Goal: Answer question/provide support: Share knowledge or assist other users

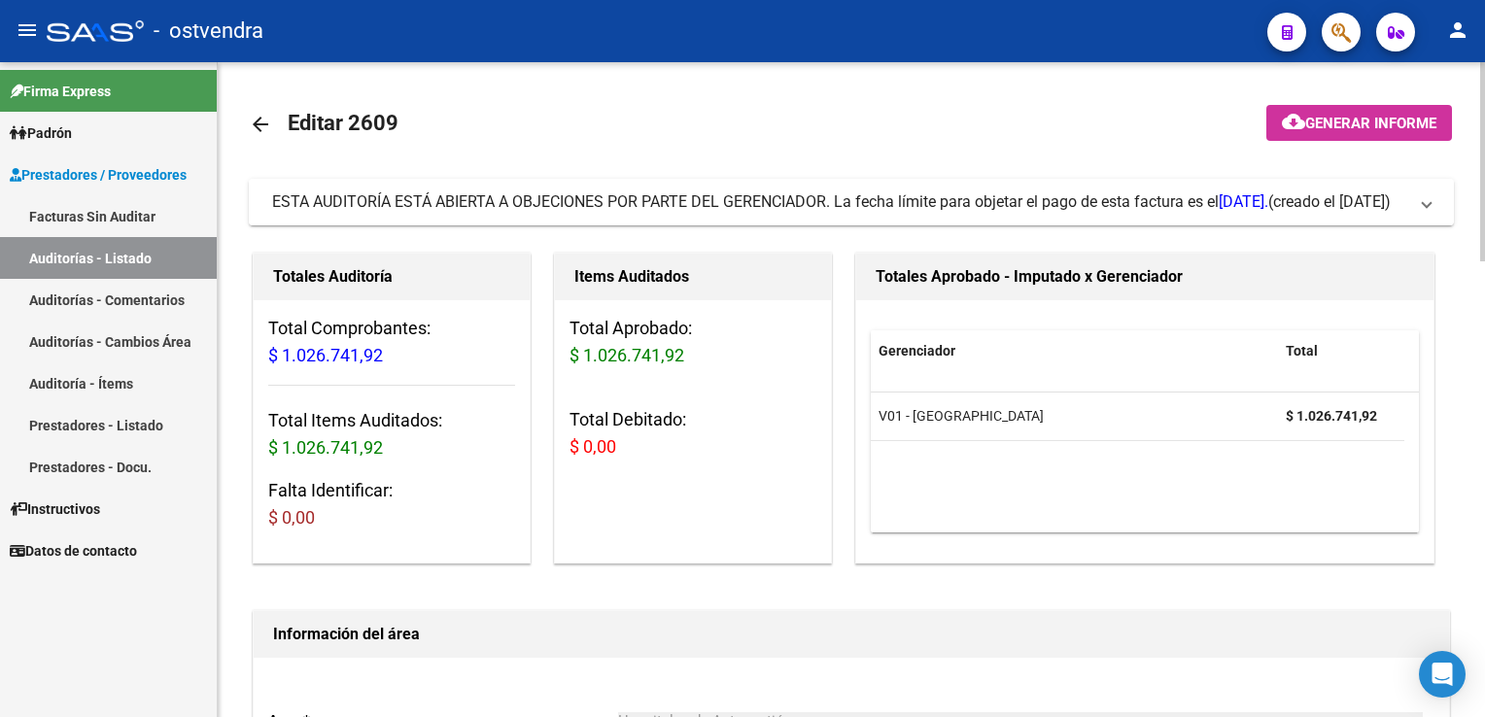
click at [1426, 208] on span at bounding box center [1427, 202] width 8 height 21
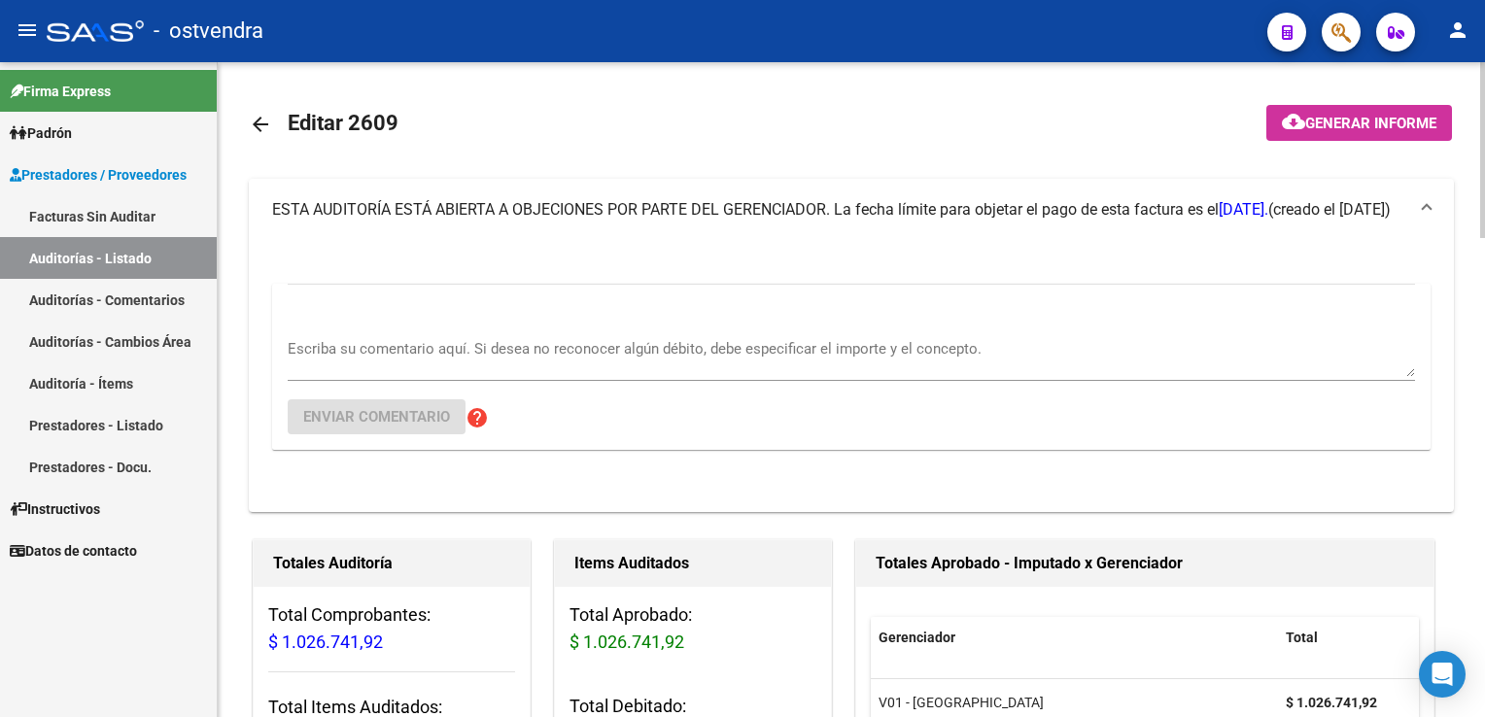
drag, startPoint x: 637, startPoint y: 309, endPoint x: 618, endPoint y: 332, distance: 29.8
click at [634, 315] on div "Escriba su comentario aquí. Si desea no reconocer algún débito, debe especifica…" at bounding box center [852, 367] width 1128 height 166
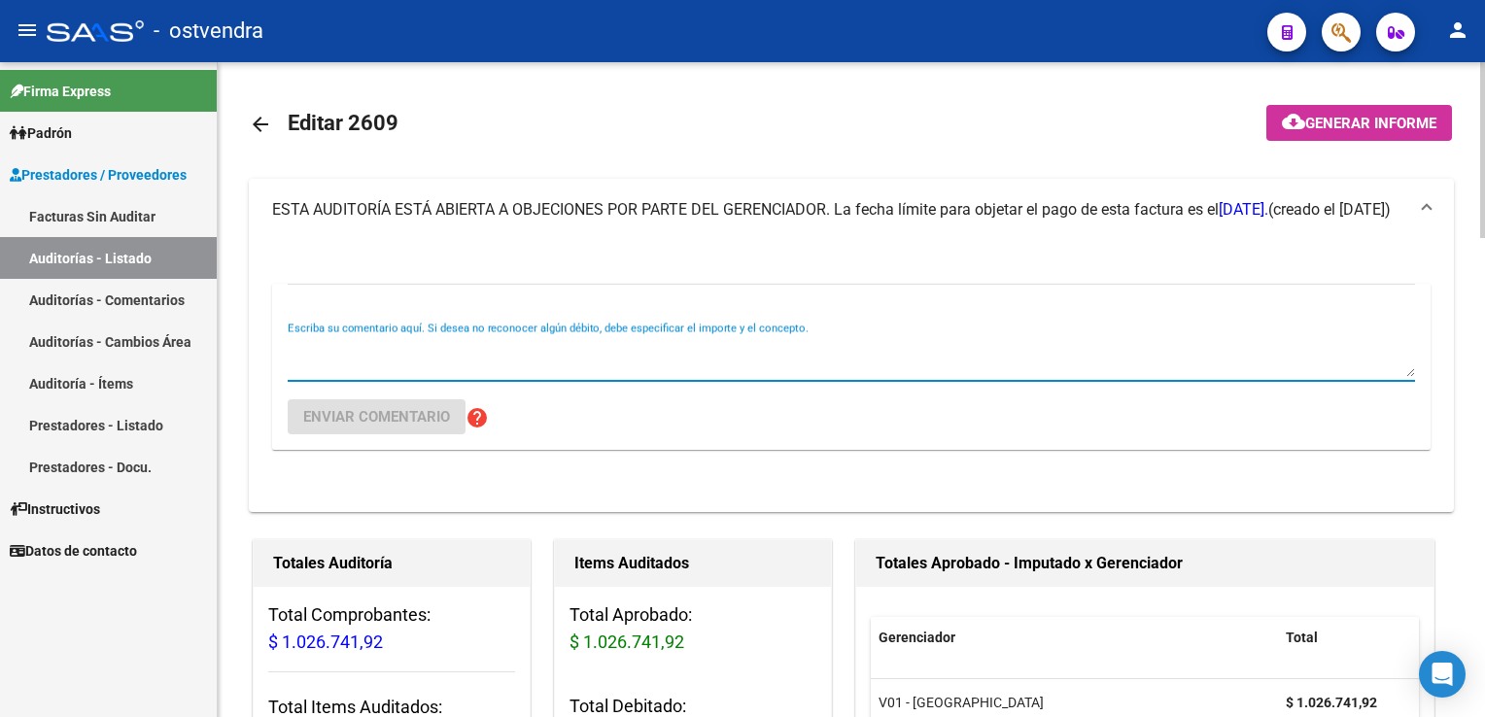
click at [598, 344] on textarea "Escriba su comentario aquí. Si desea no reconocer algún débito, debe especifica…" at bounding box center [852, 357] width 1128 height 39
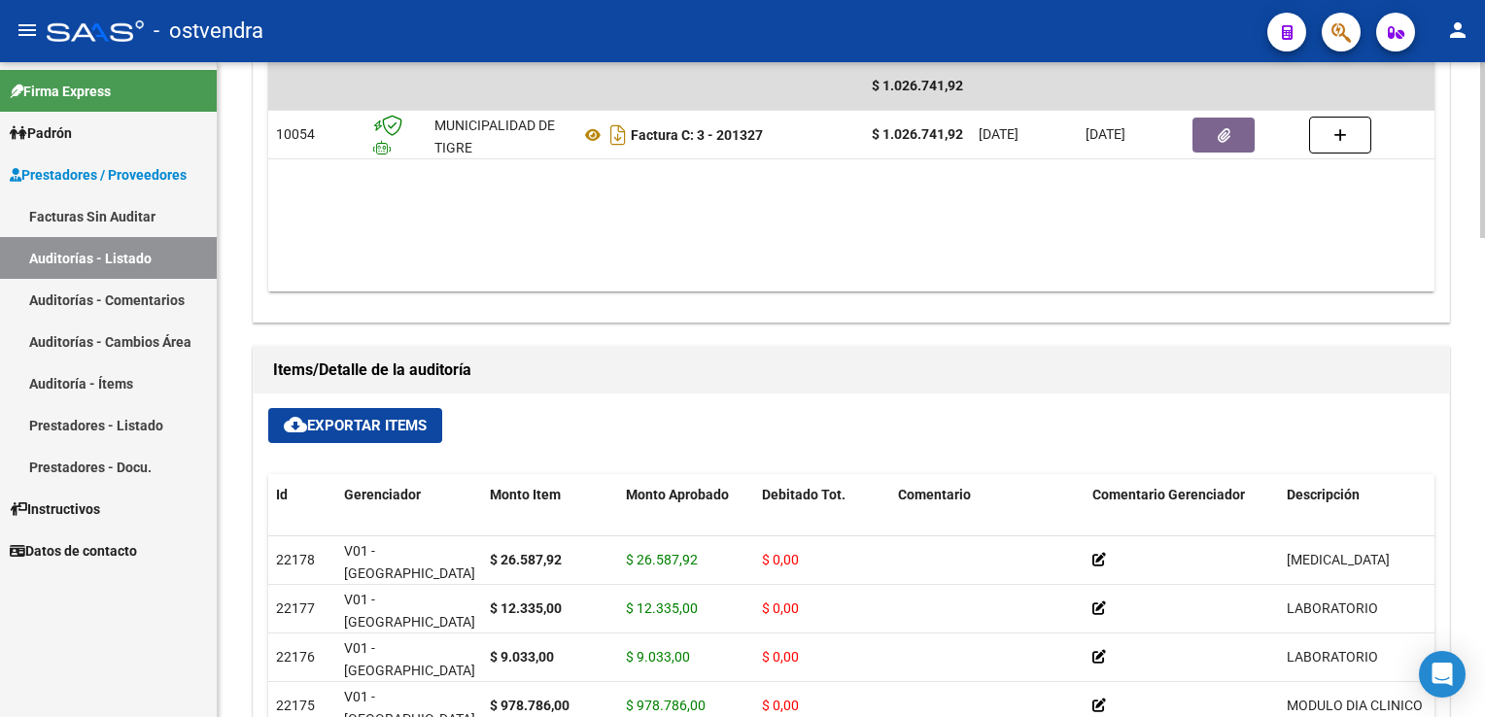
scroll to position [1361, 0]
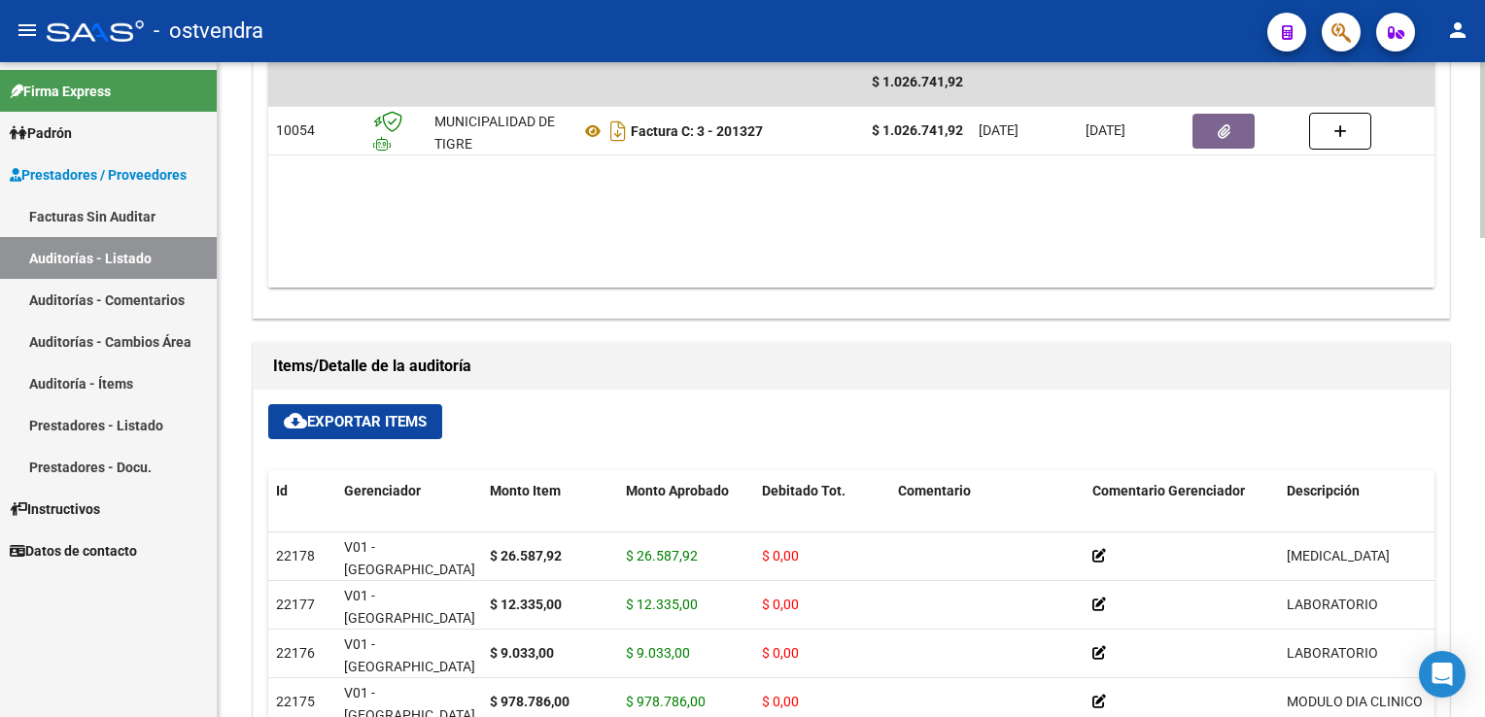
type textarea "Estado confirmado $ 1.026.741,92"
click at [405, 422] on span "cloud_download Exportar Items" at bounding box center [355, 421] width 143 height 17
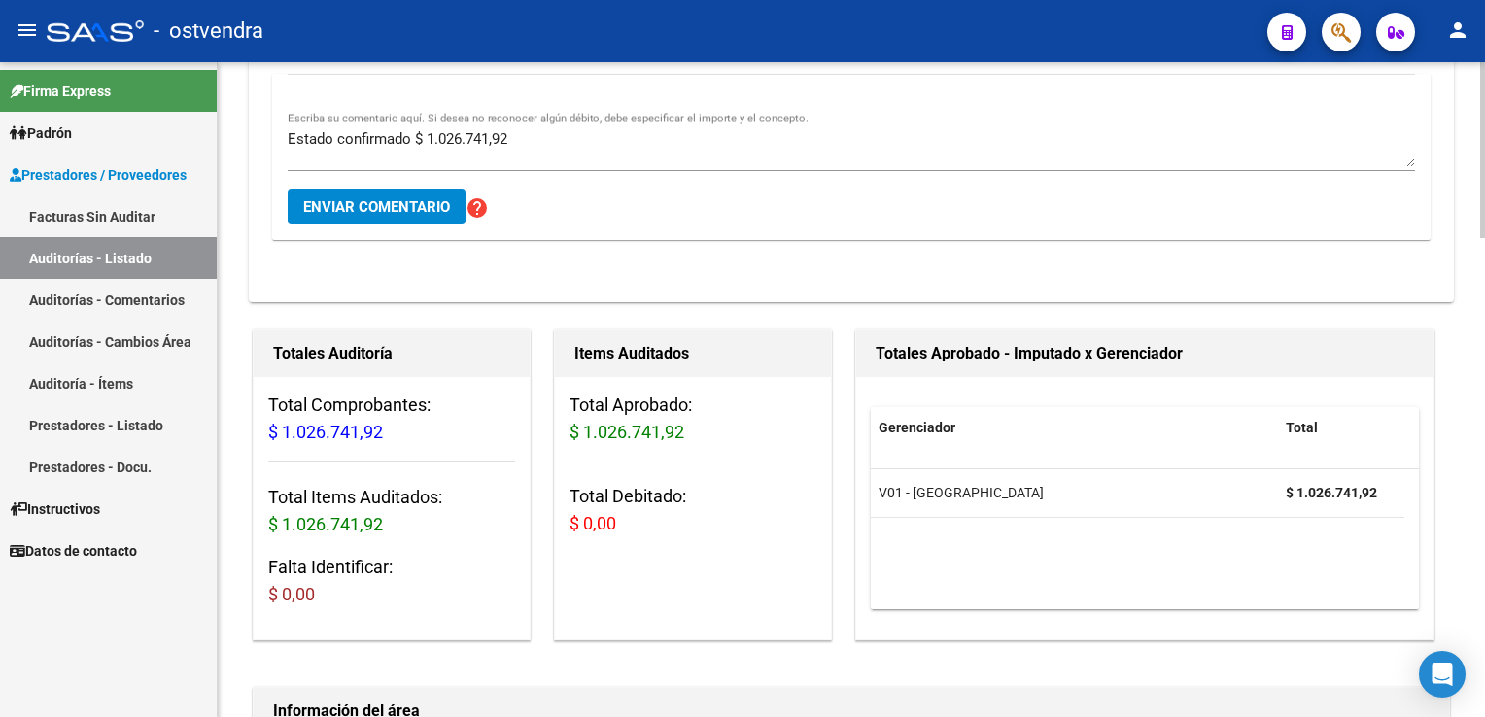
scroll to position [194, 0]
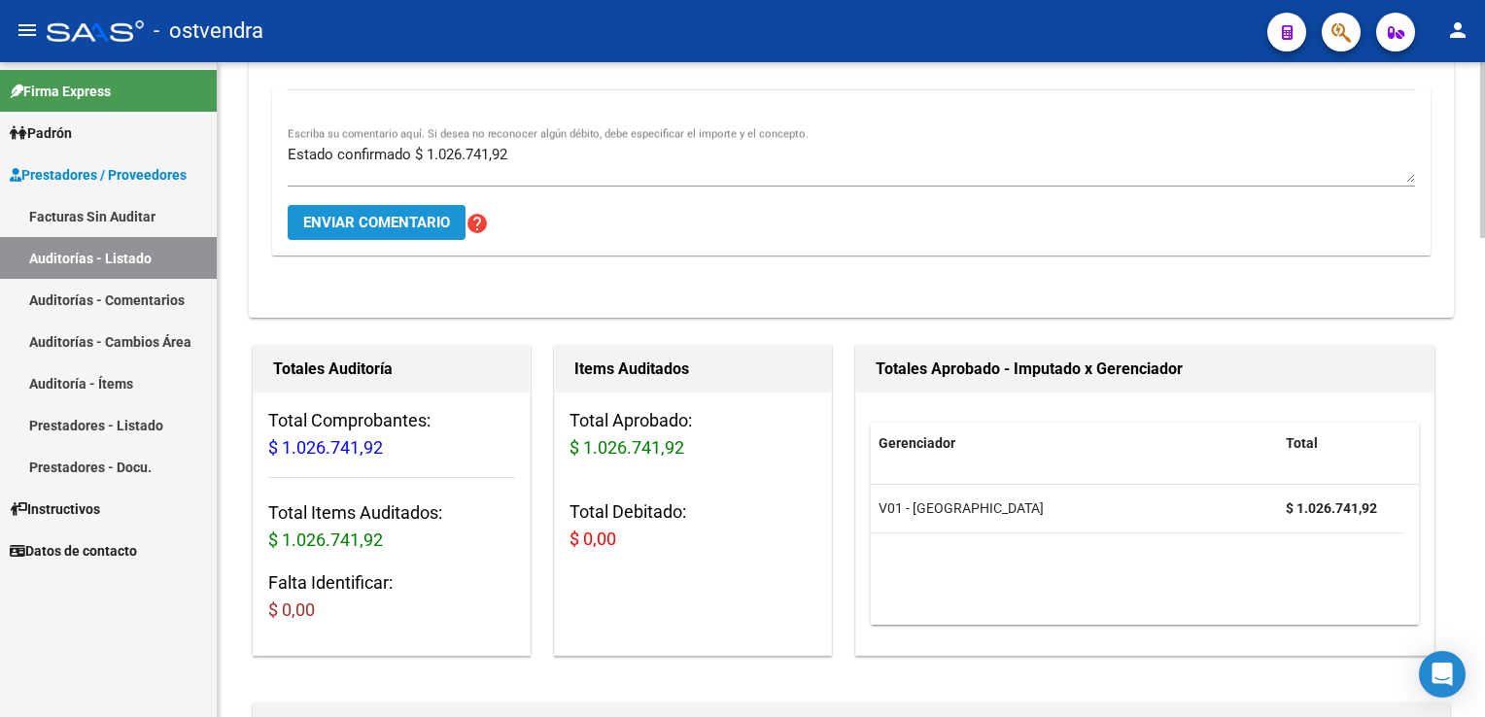
click at [406, 227] on span "Enviar comentario" at bounding box center [376, 222] width 147 height 17
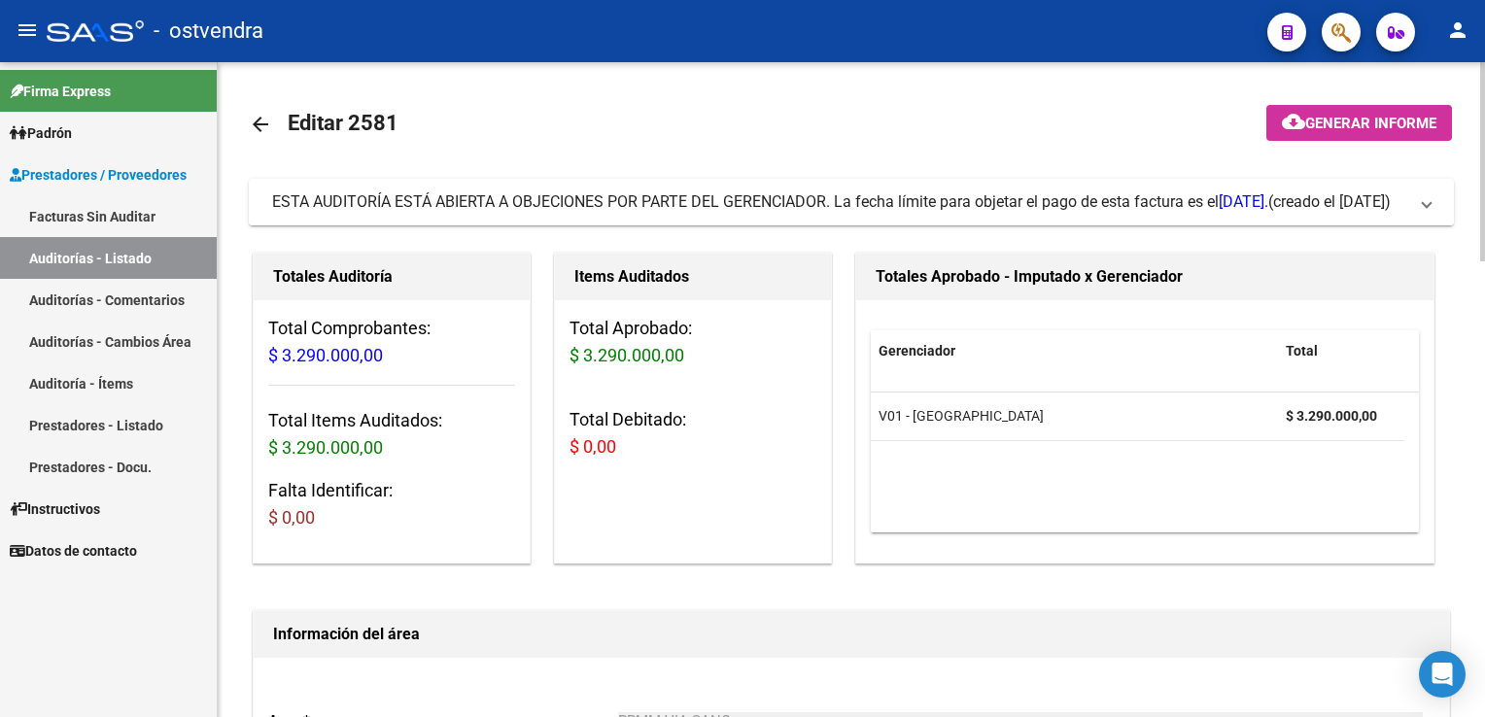
click at [1432, 204] on mat-expansion-panel-header "ESTA AUDITORÍA ESTÁ ABIERTA A OBJECIONES POR PARTE DEL GERENCIADOR. La fecha lí…" at bounding box center [851, 202] width 1205 height 47
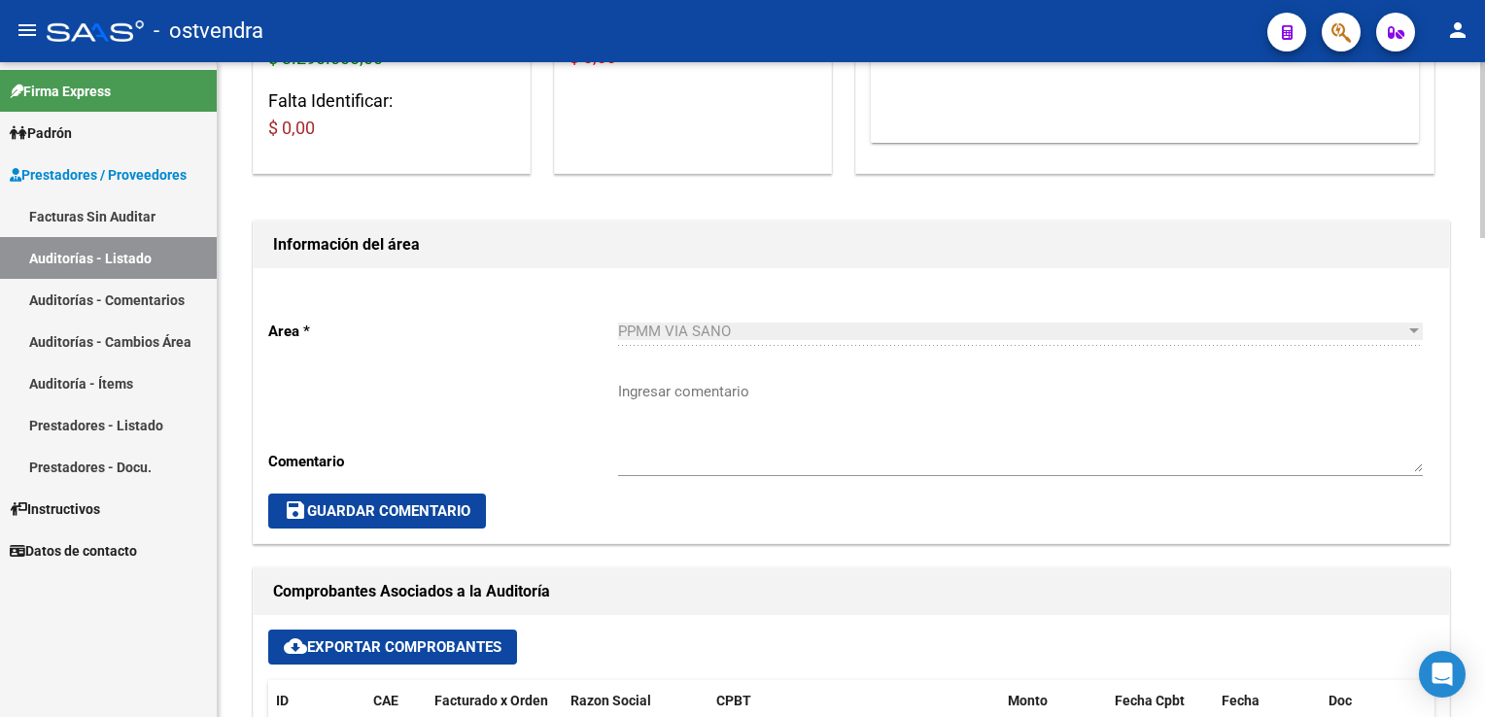
scroll to position [681, 0]
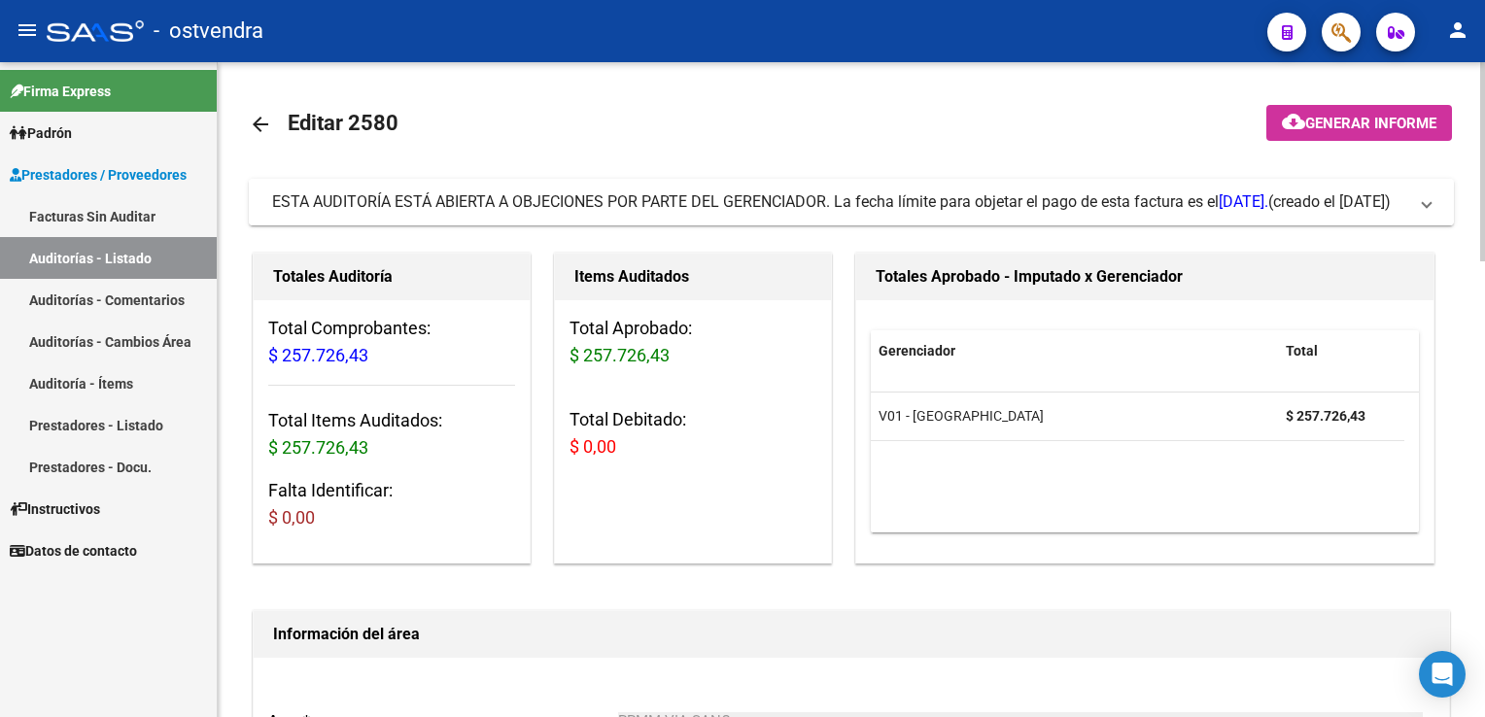
click at [1411, 209] on span "ESTA AUDITORÍA ESTÁ ABIERTA A OBJECIONES POR PARTE DEL GERENCIADOR. La fecha lí…" at bounding box center [847, 202] width 1151 height 21
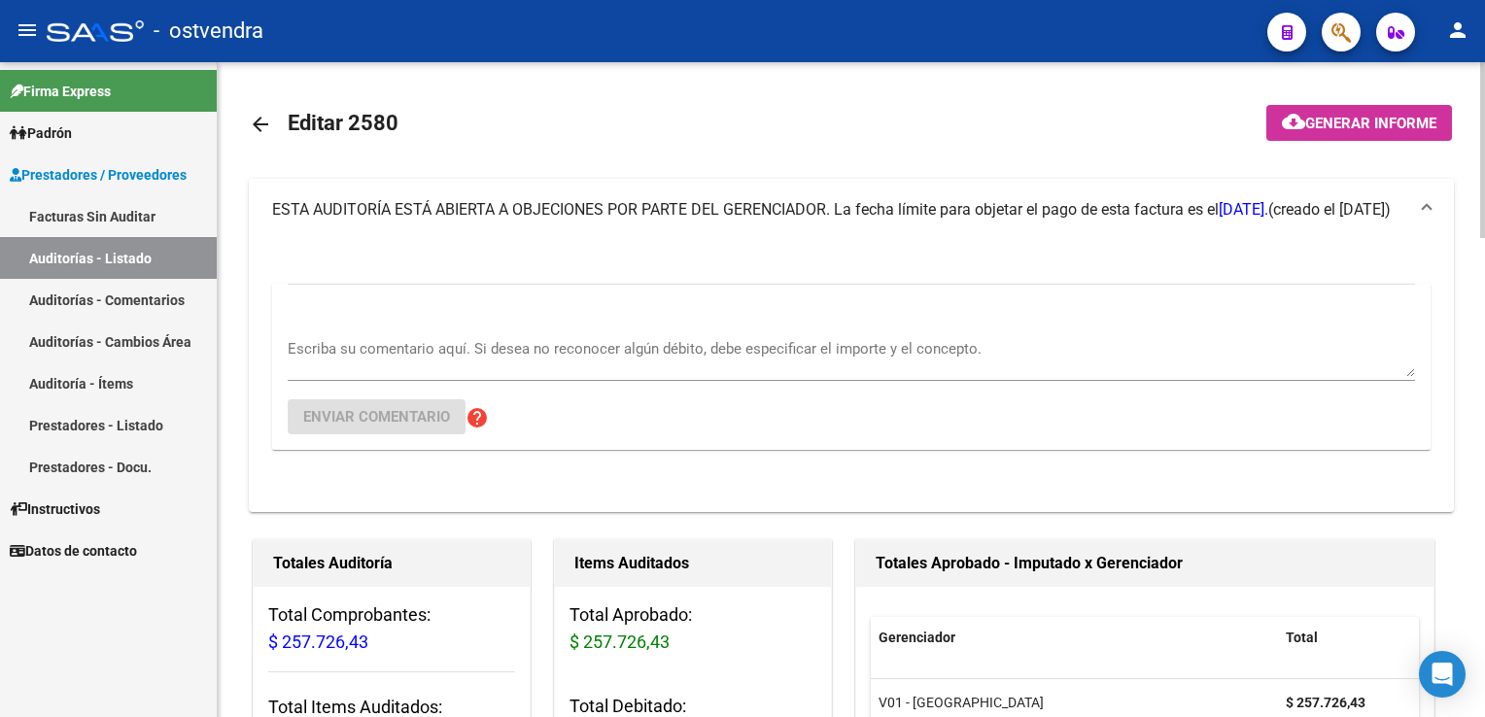
click at [401, 324] on div "Escriba su comentario aquí. Si desea no reconocer algún débito, debe especifica…" at bounding box center [852, 351] width 1128 height 59
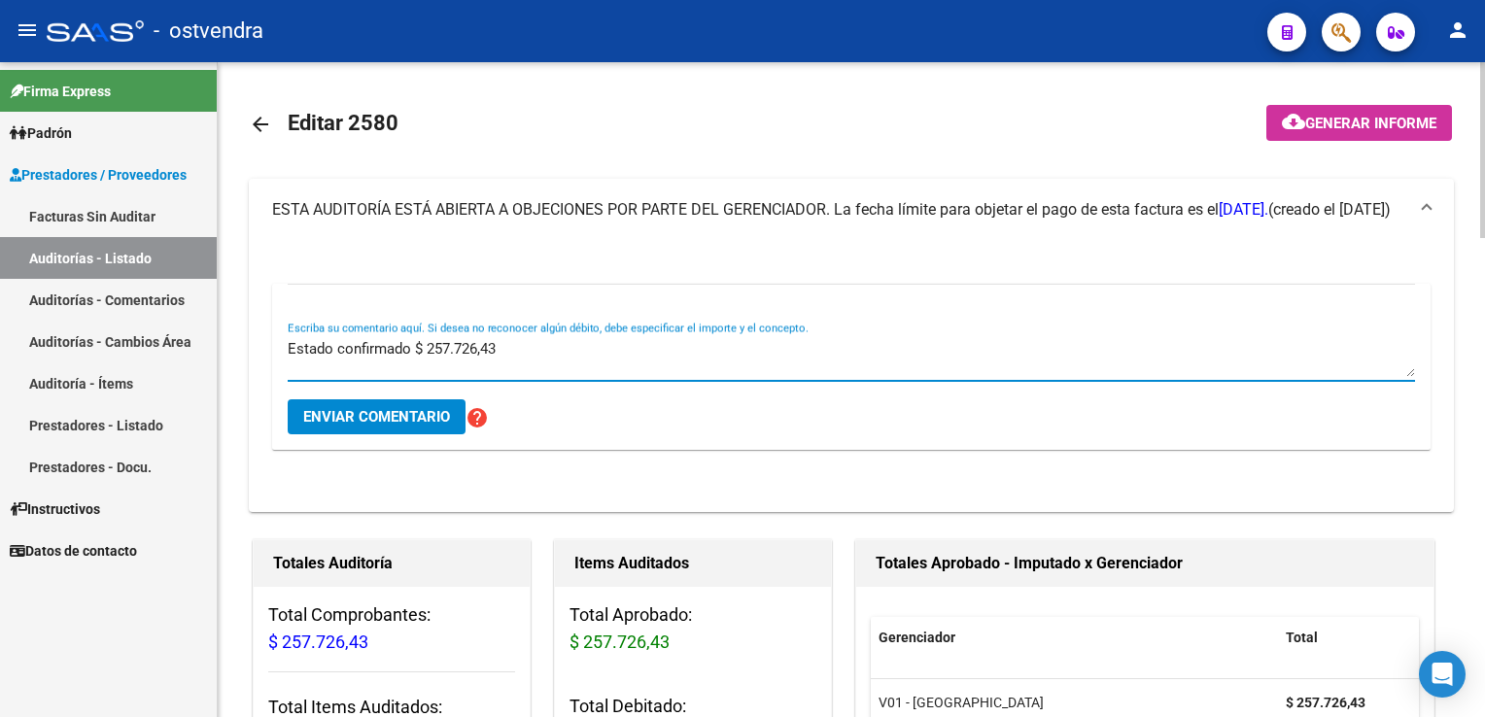
type textarea "Estado confirmado $ 257.726,43"
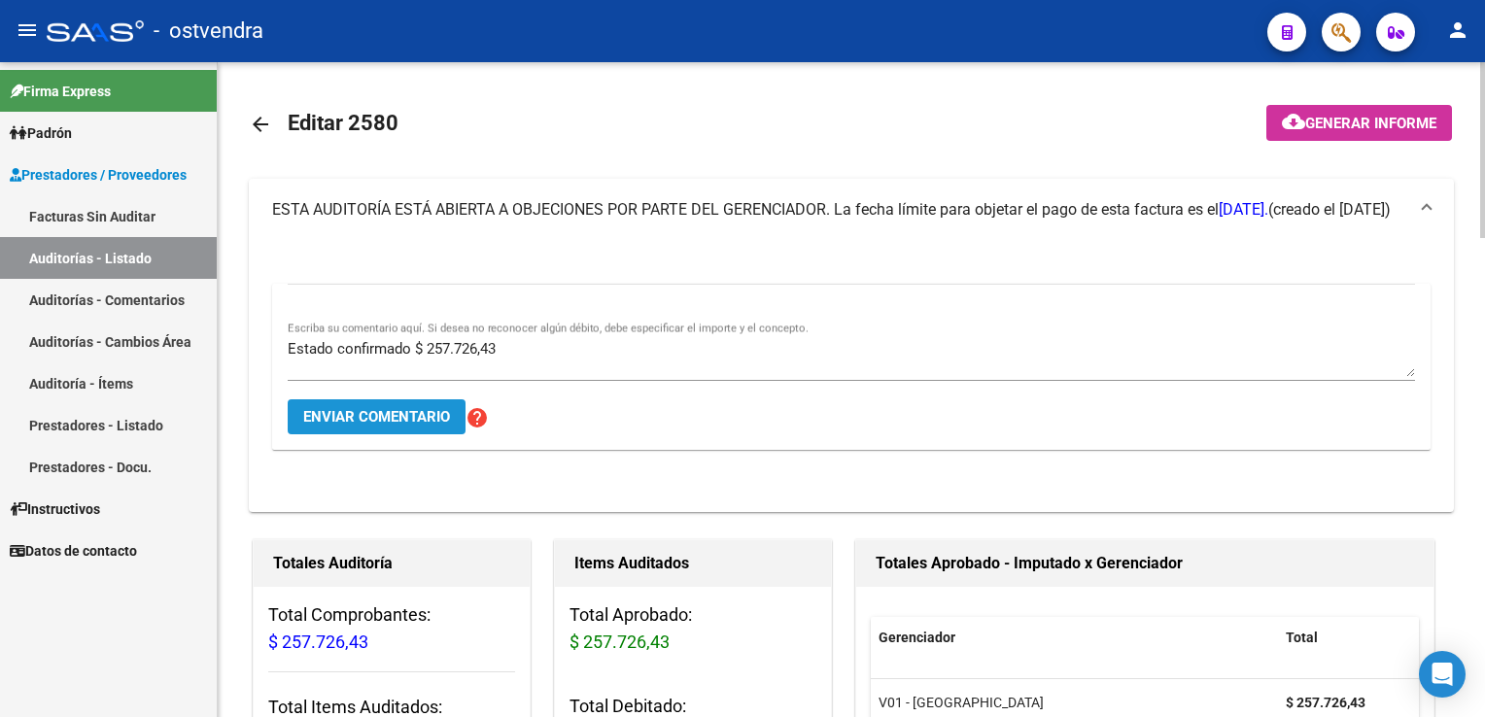
click at [401, 426] on button "Enviar comentario" at bounding box center [377, 417] width 178 height 35
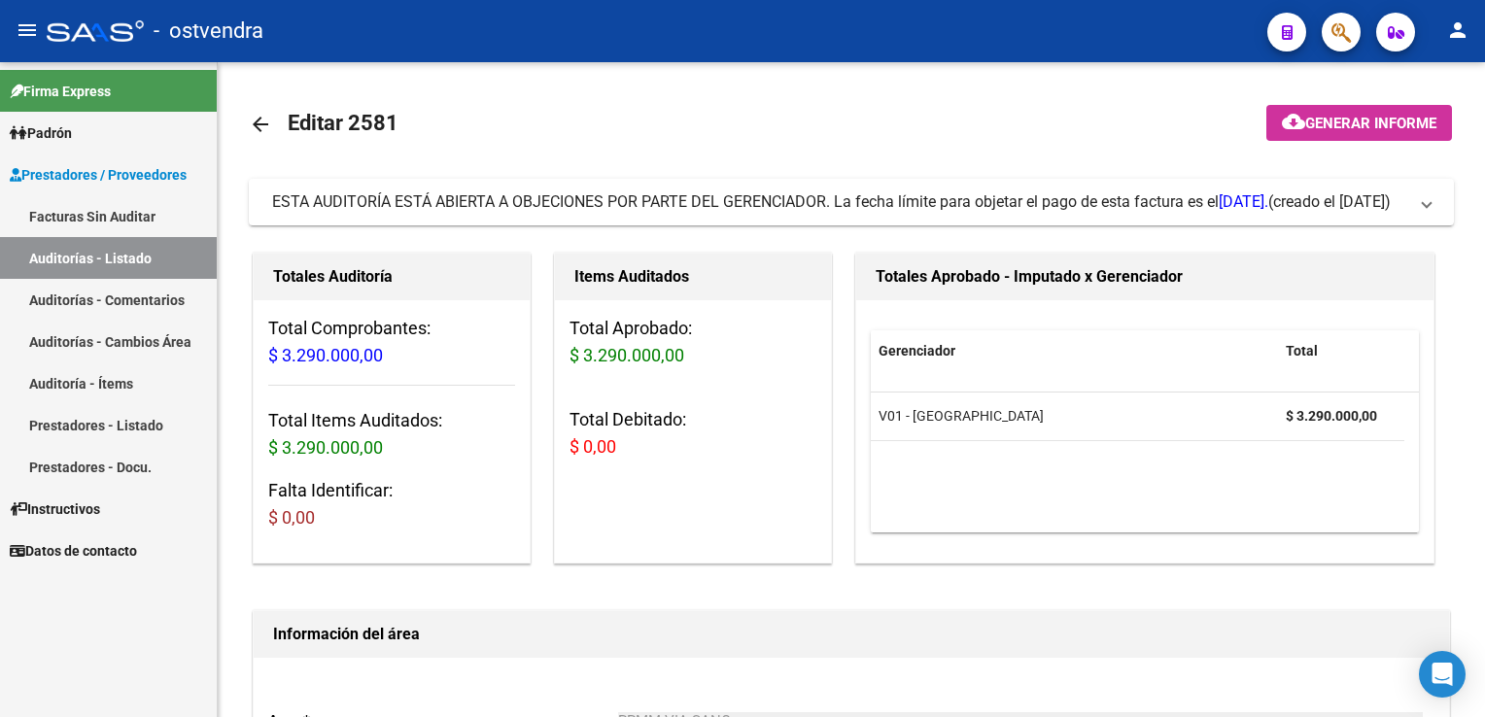
click at [121, 375] on link "Auditoría - Ítems" at bounding box center [108, 384] width 217 height 42
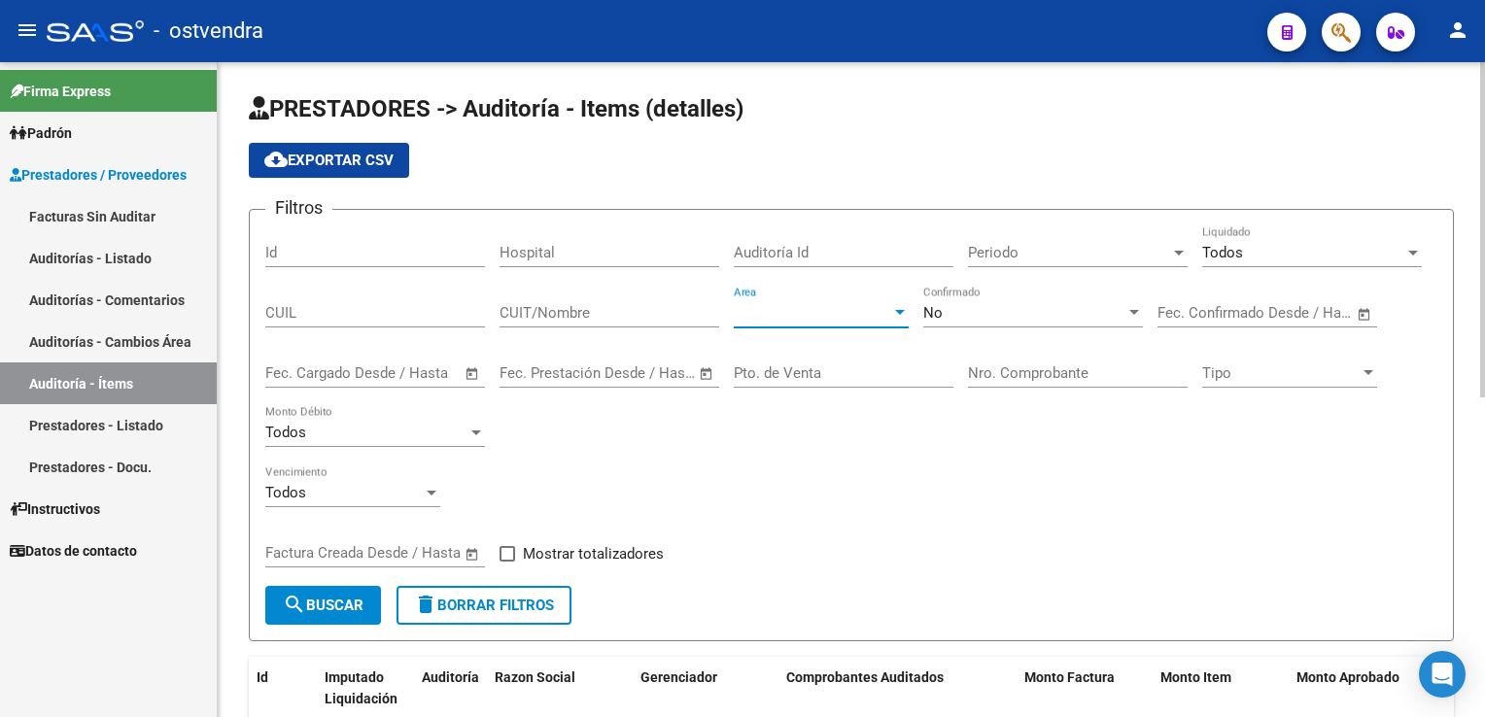
click at [902, 306] on div at bounding box center [899, 313] width 17 height 16
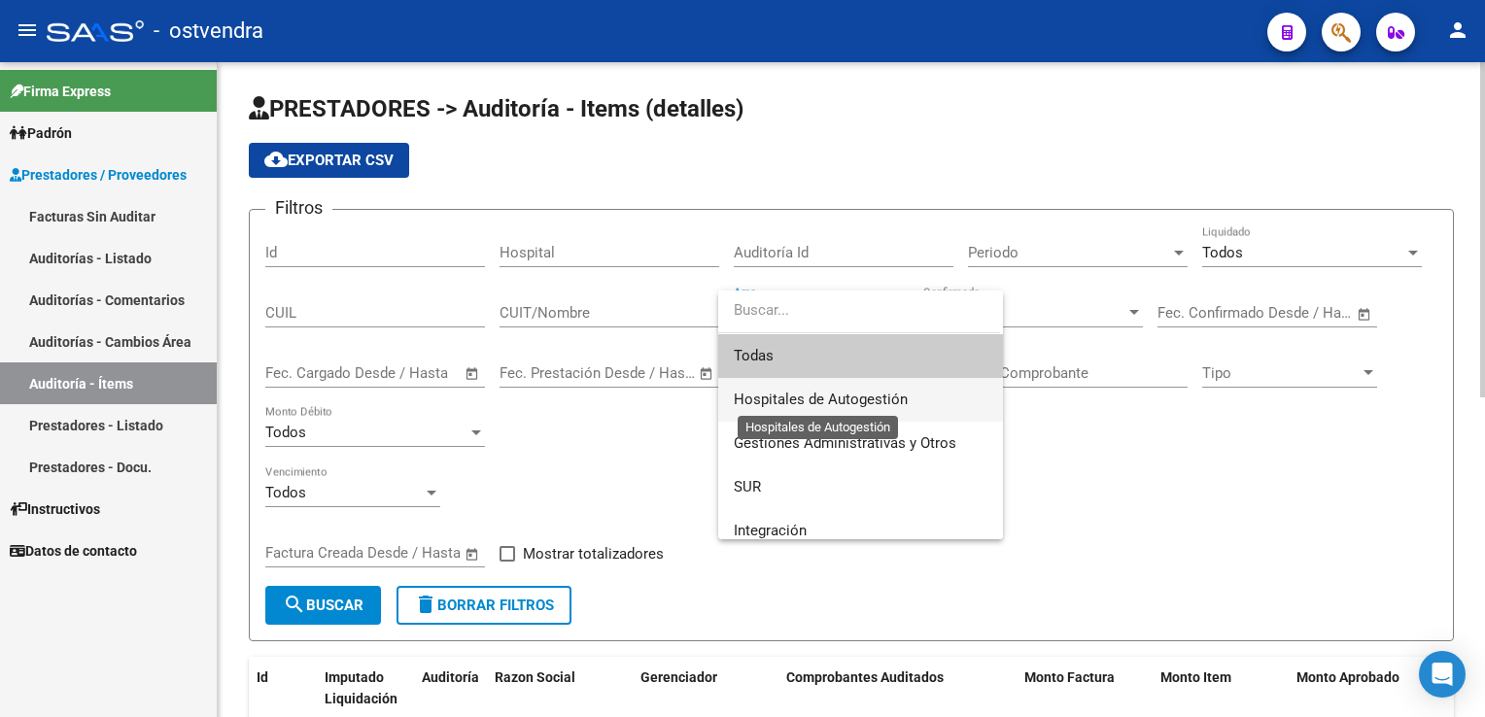
drag, startPoint x: 801, startPoint y: 402, endPoint x: 933, endPoint y: 379, distance: 134.3
click at [810, 398] on span "Hospitales de Autogestión" at bounding box center [821, 399] width 174 height 17
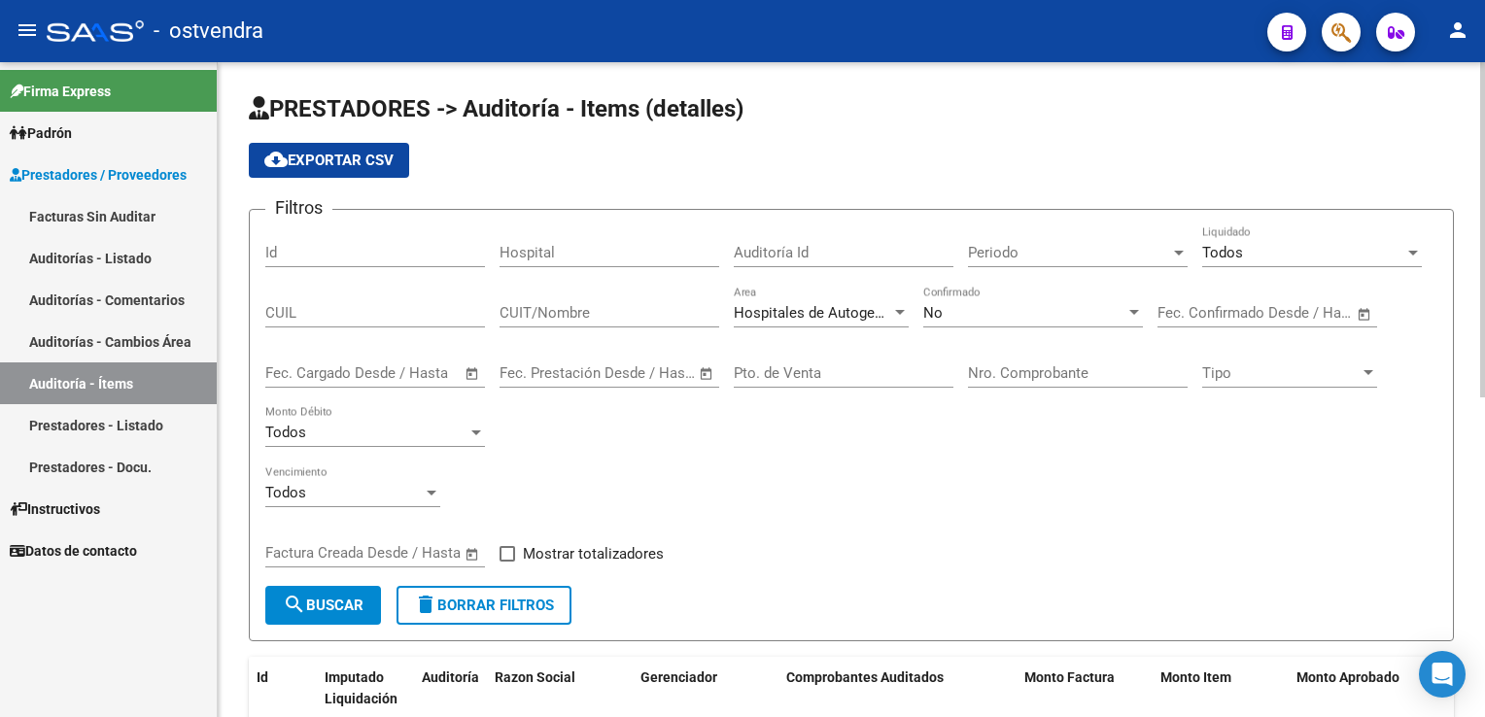
click at [1068, 355] on div "Nro. Comprobante" at bounding box center [1078, 367] width 220 height 42
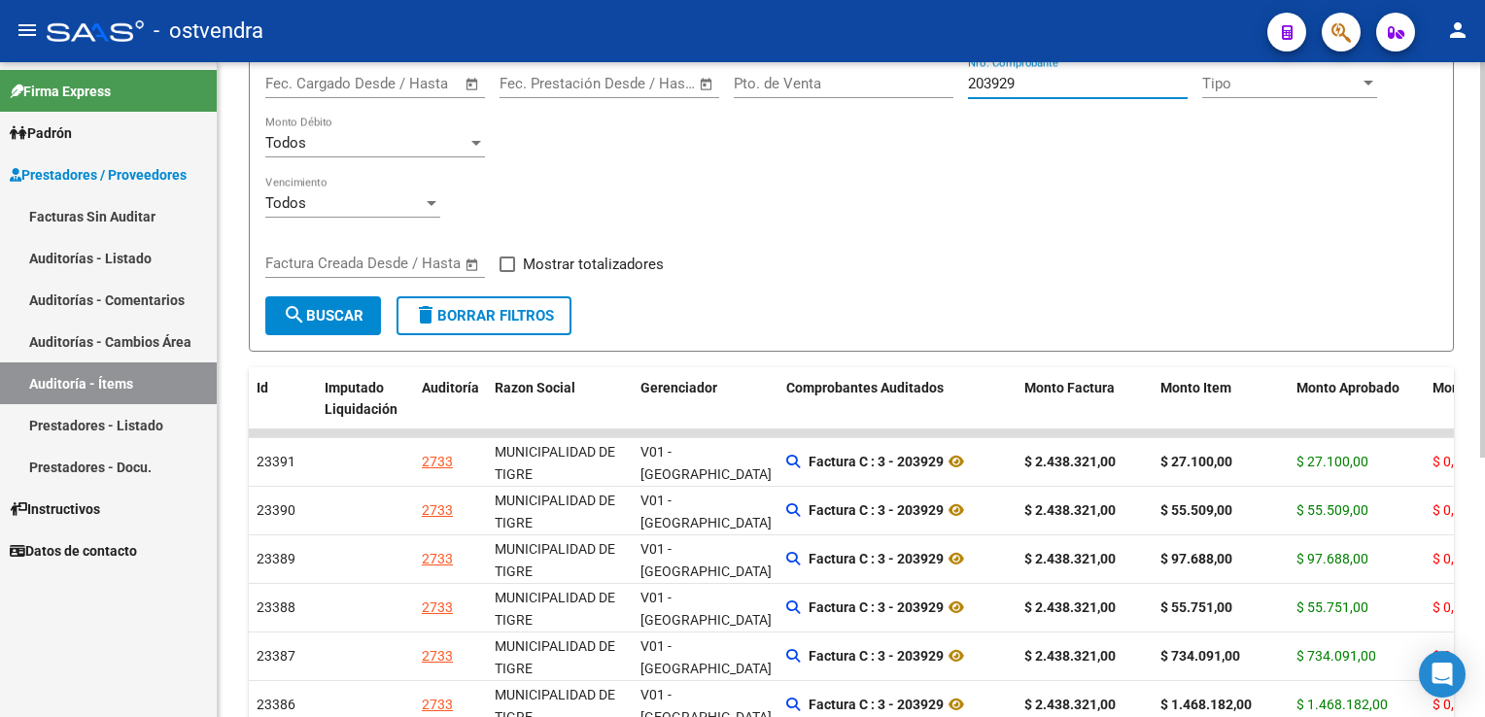
scroll to position [292, 0]
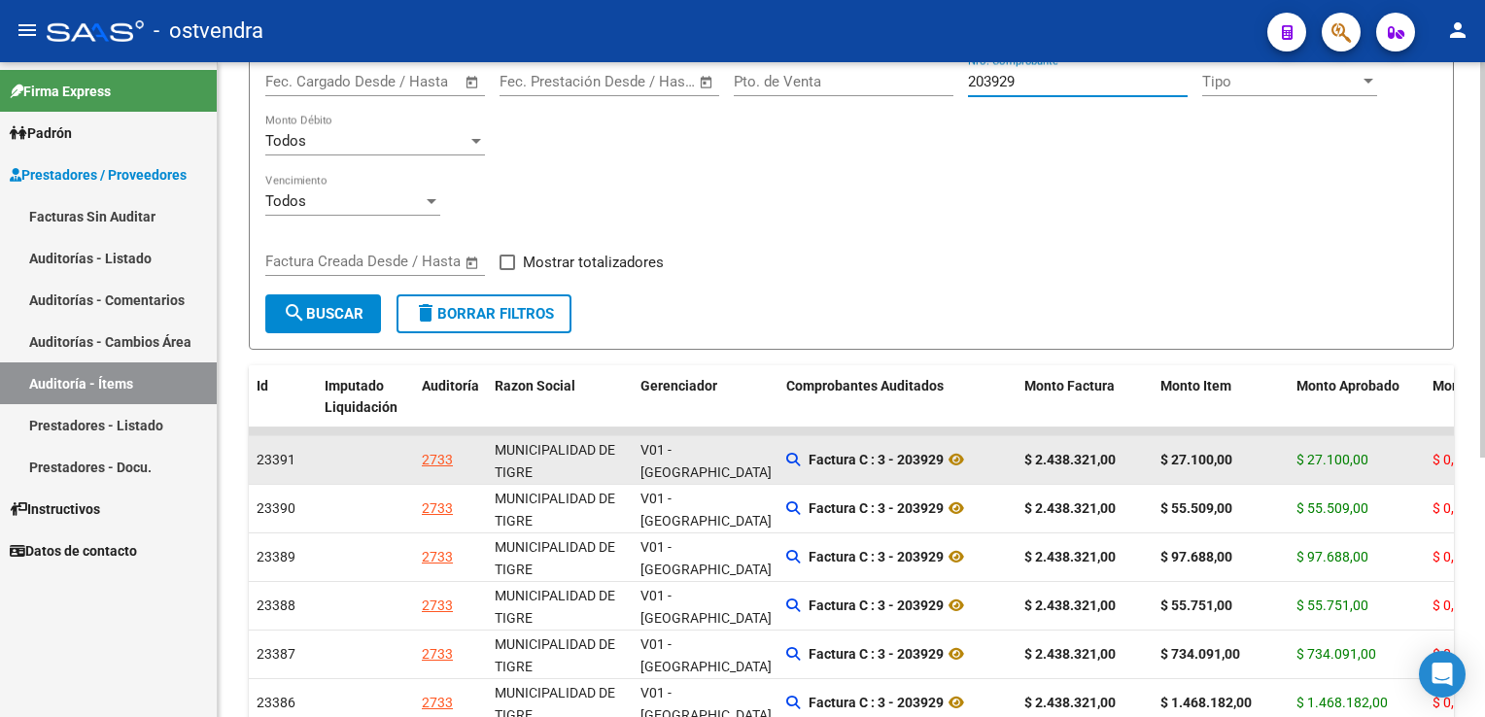
type input "203929"
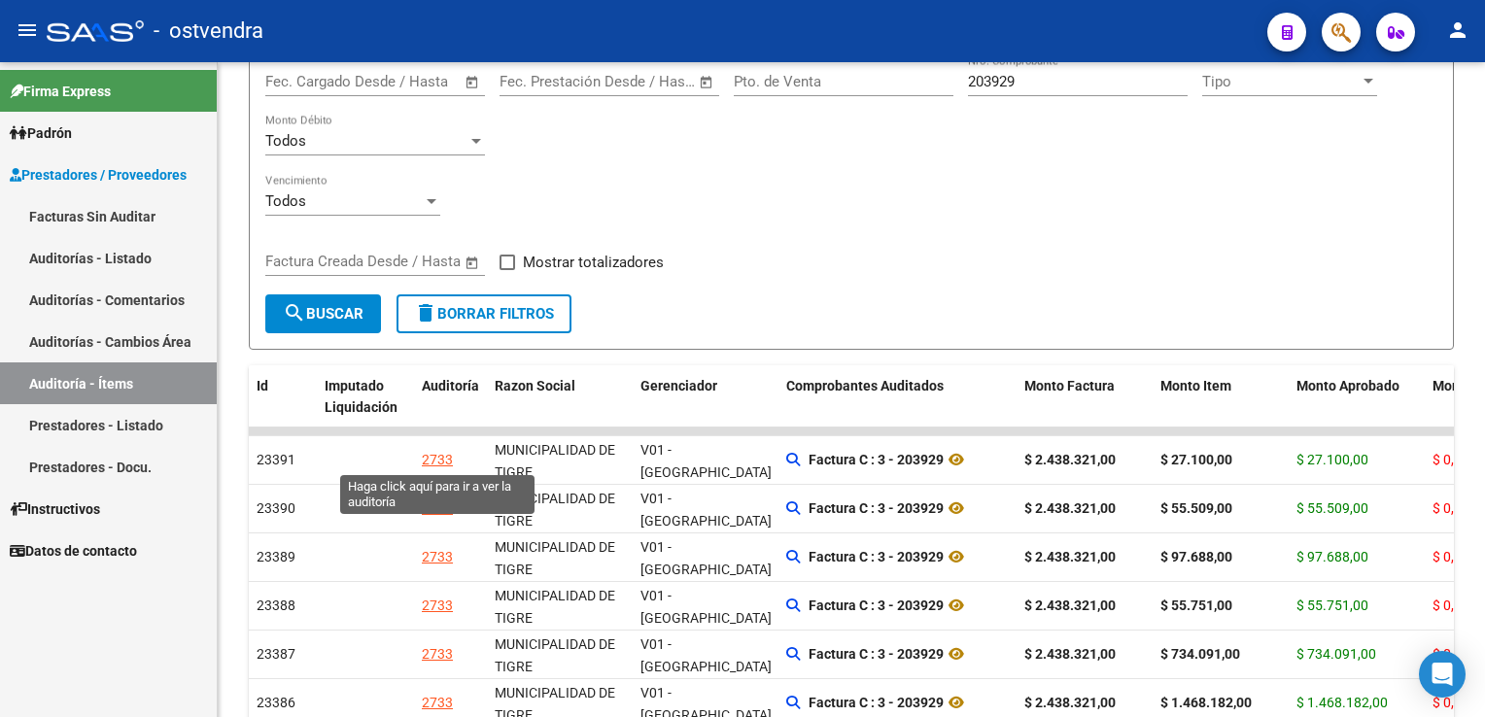
click at [449, 457] on div "2733" at bounding box center [437, 460] width 31 height 22
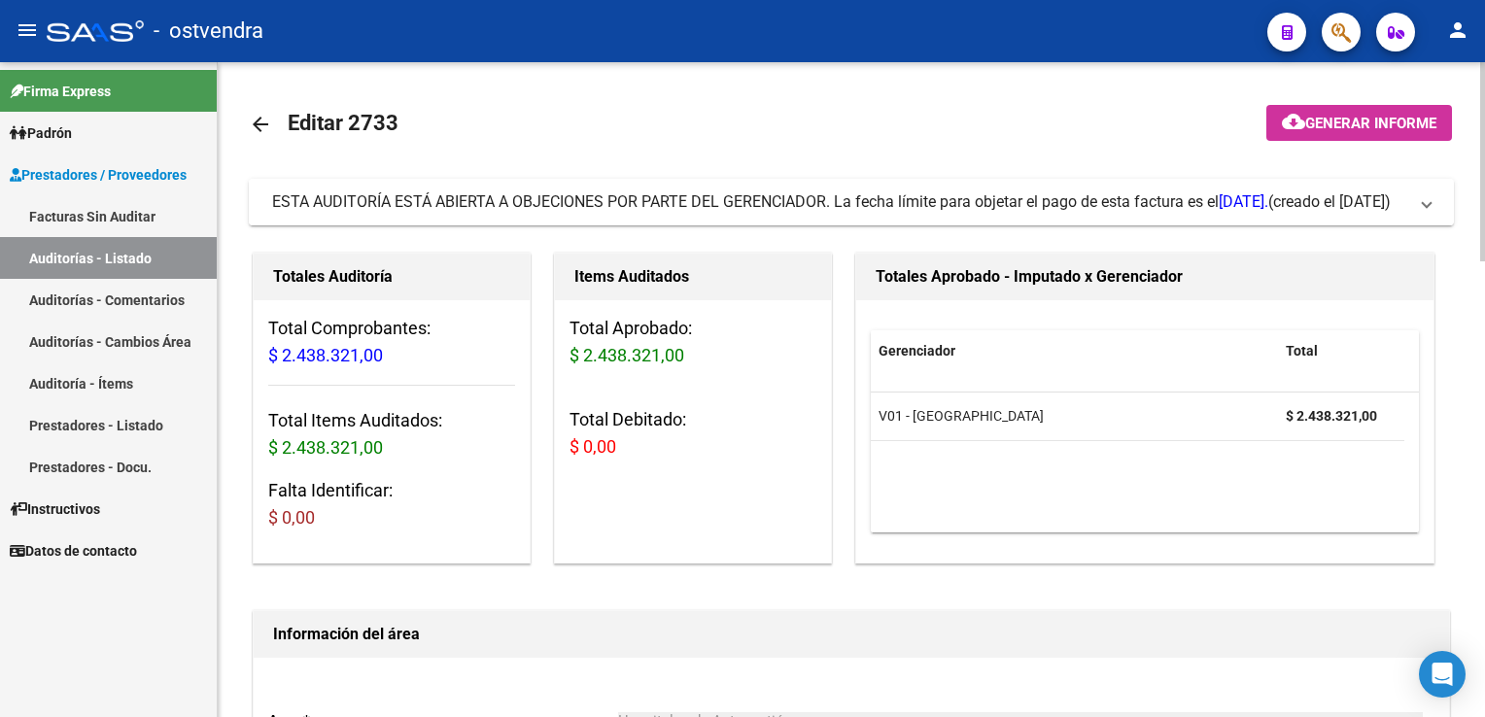
click at [1420, 212] on span "ESTA AUDITORÍA ESTÁ ABIERTA A OBJECIONES POR PARTE DEL GERENCIADOR. La fecha lí…" at bounding box center [847, 202] width 1151 height 21
click at [1423, 203] on span at bounding box center [1427, 202] width 8 height 21
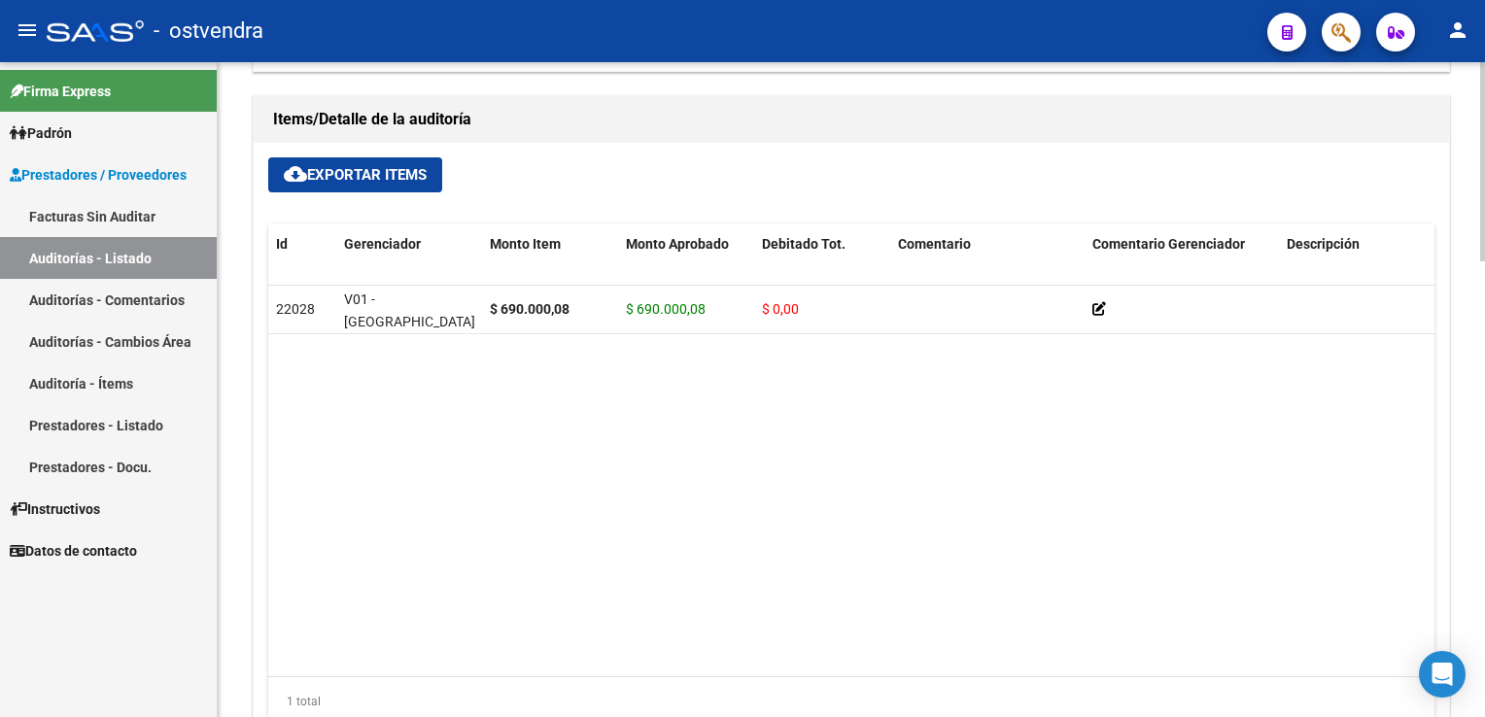
scroll to position [1361, 0]
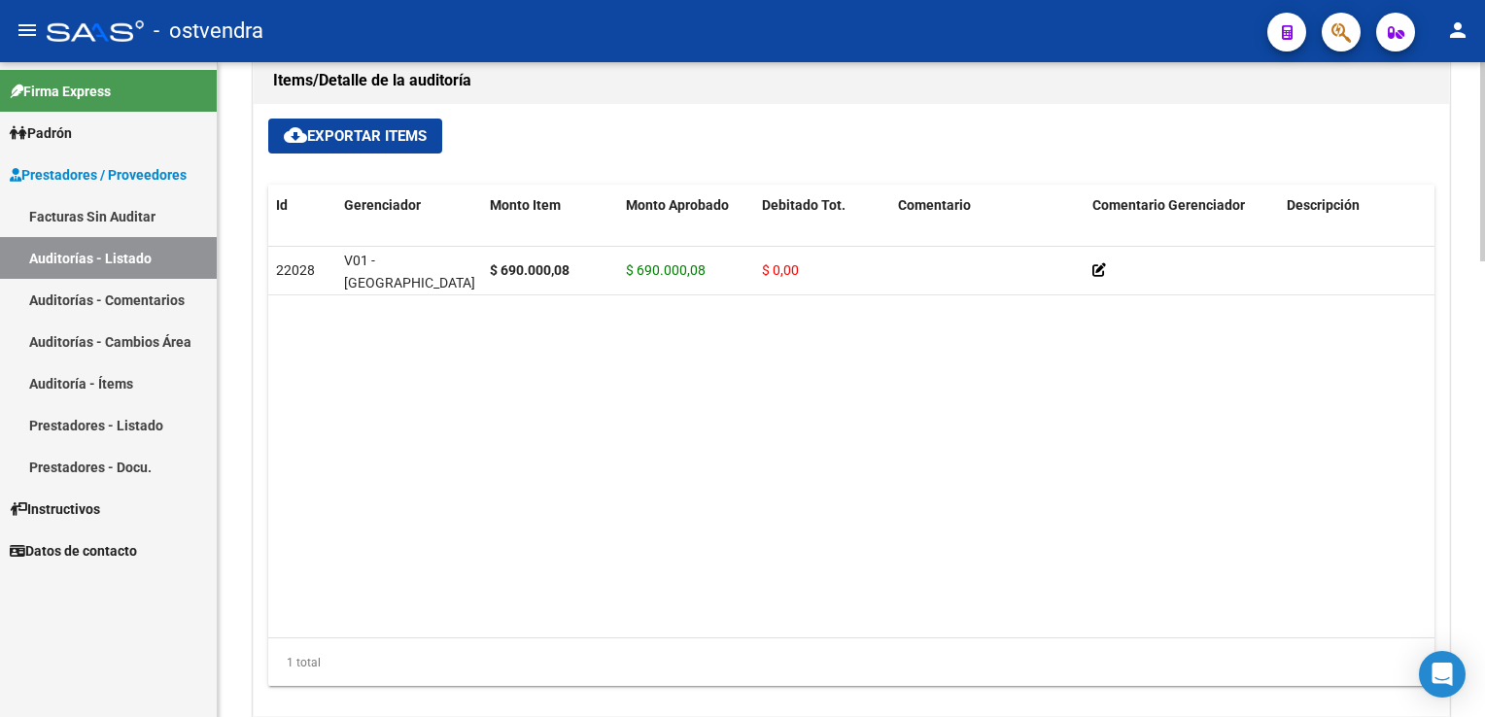
click at [373, 135] on span "cloud_download Exportar Items" at bounding box center [355, 135] width 143 height 17
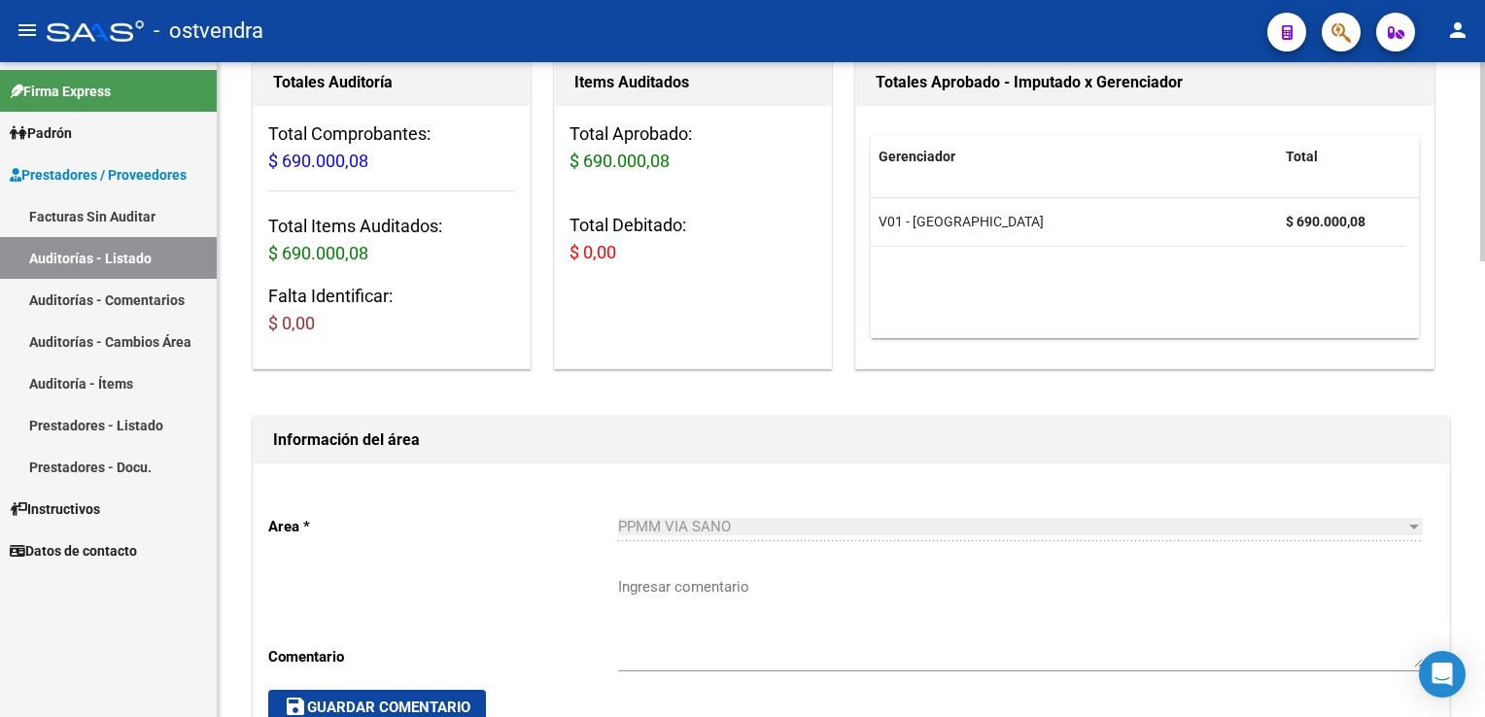
scroll to position [0, 0]
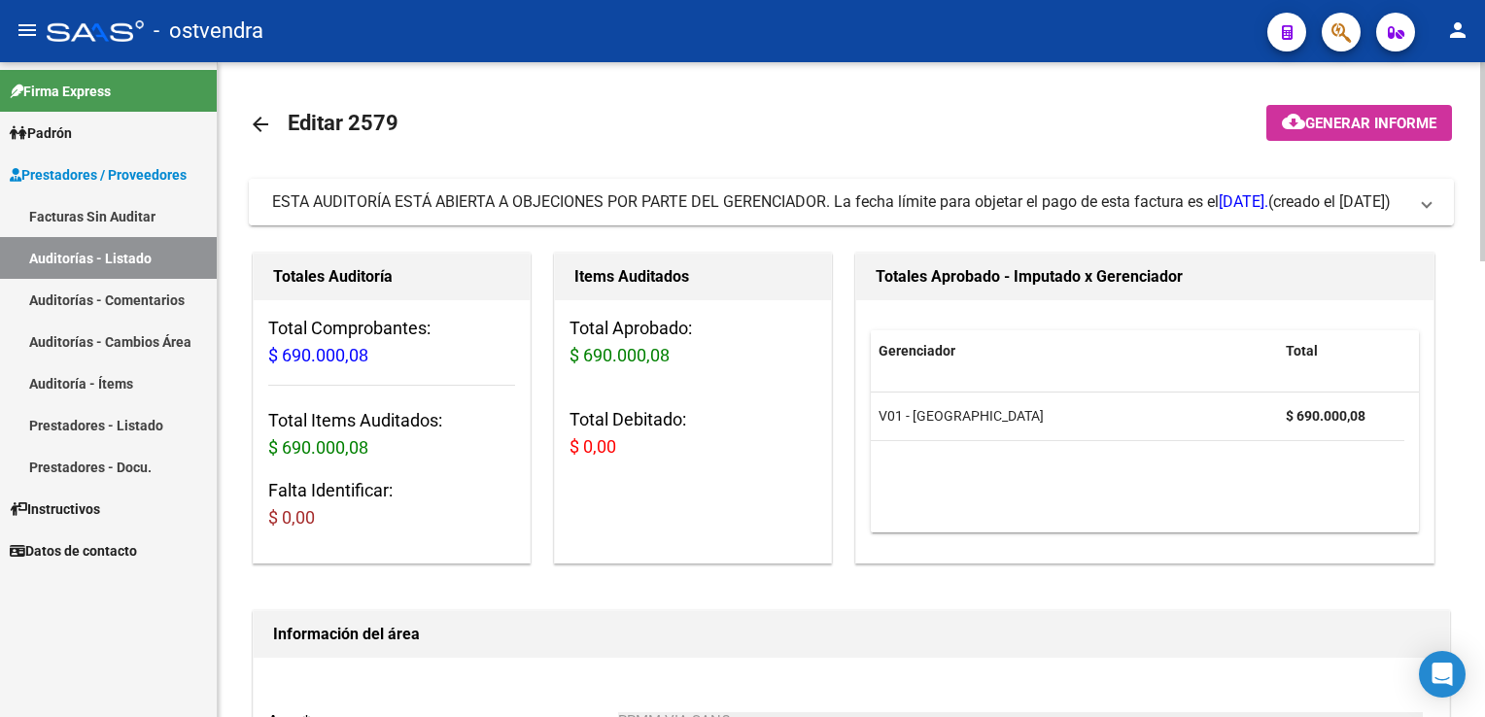
click at [1415, 208] on span "ESTA AUDITORÍA ESTÁ ABIERTA A OBJECIONES POR PARTE DEL GERENCIADOR. La fecha lí…" at bounding box center [847, 202] width 1151 height 21
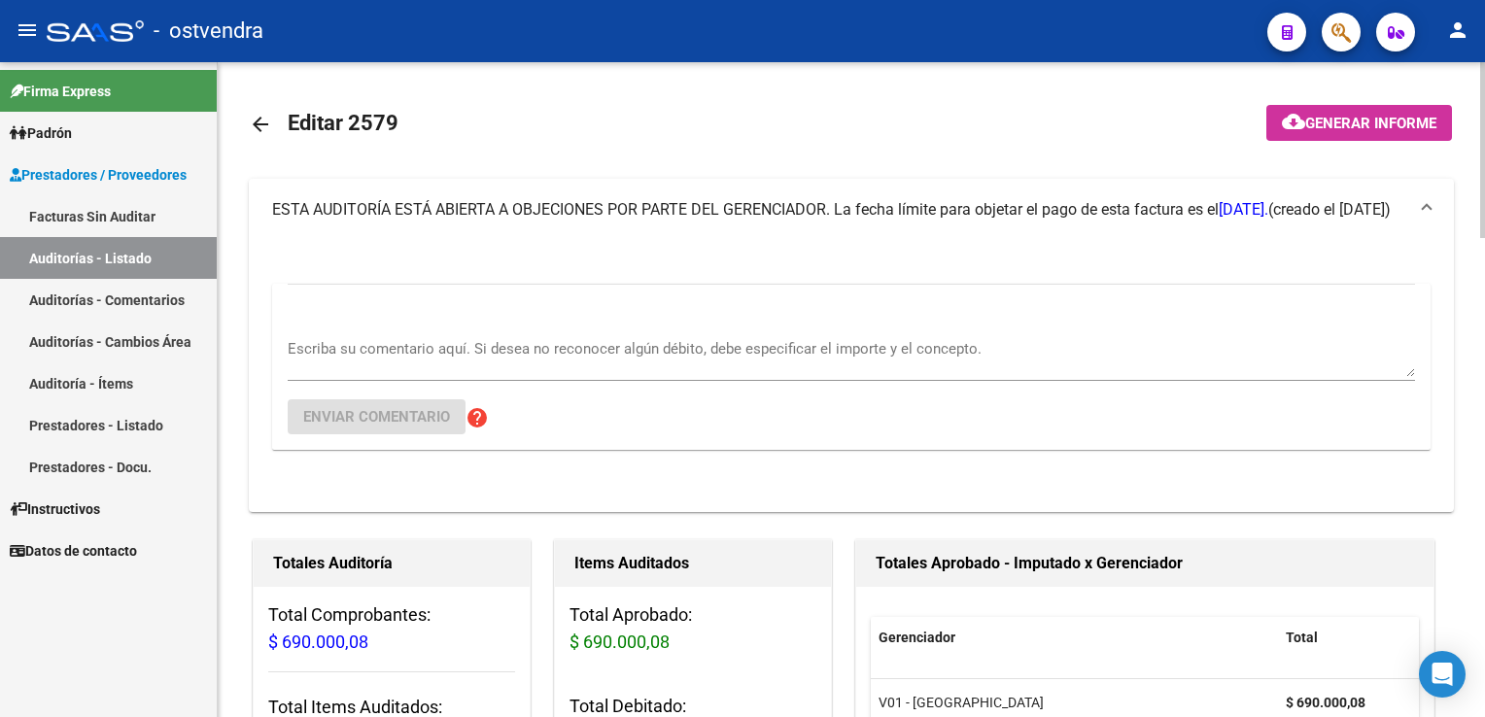
click at [439, 352] on textarea "Escriba su comentario aquí. Si desea no reconocer algún débito, debe especifica…" at bounding box center [852, 357] width 1128 height 39
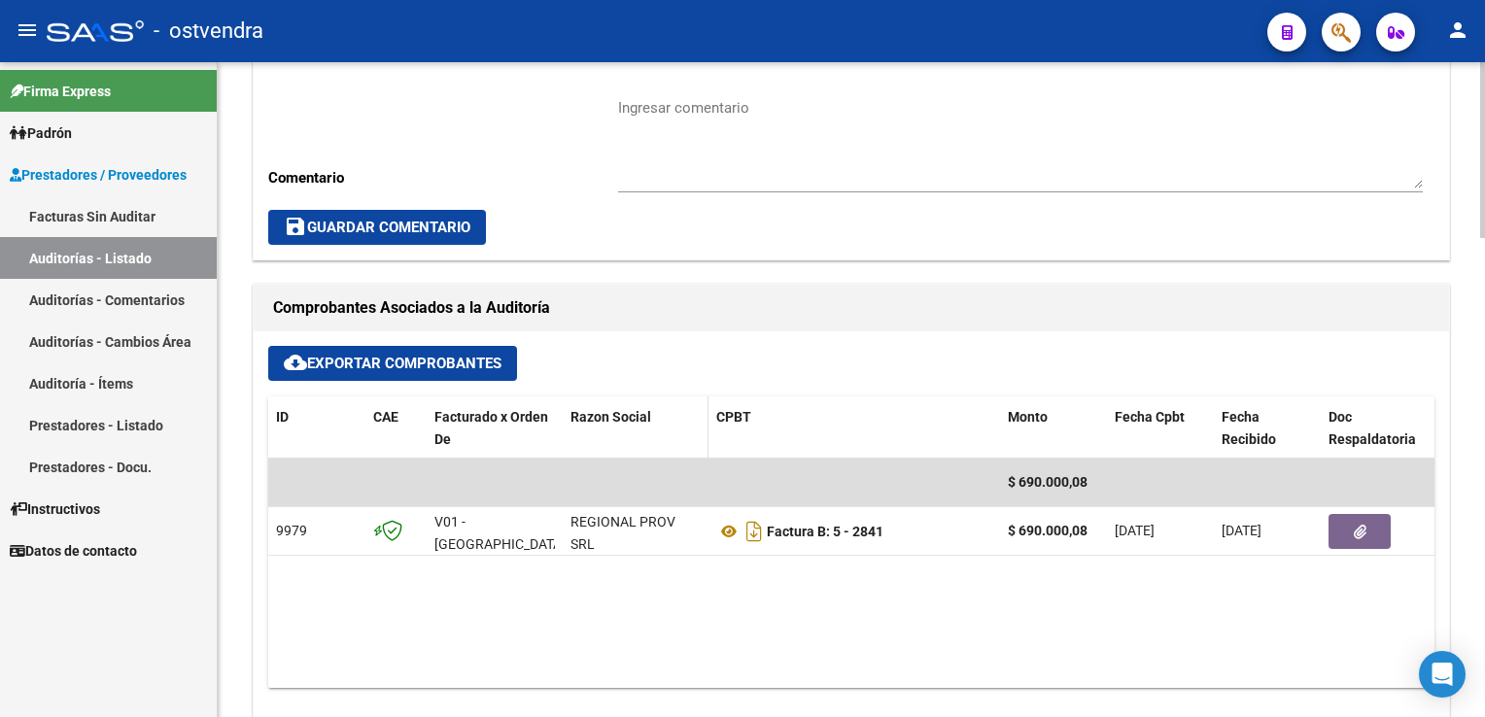
scroll to position [972, 0]
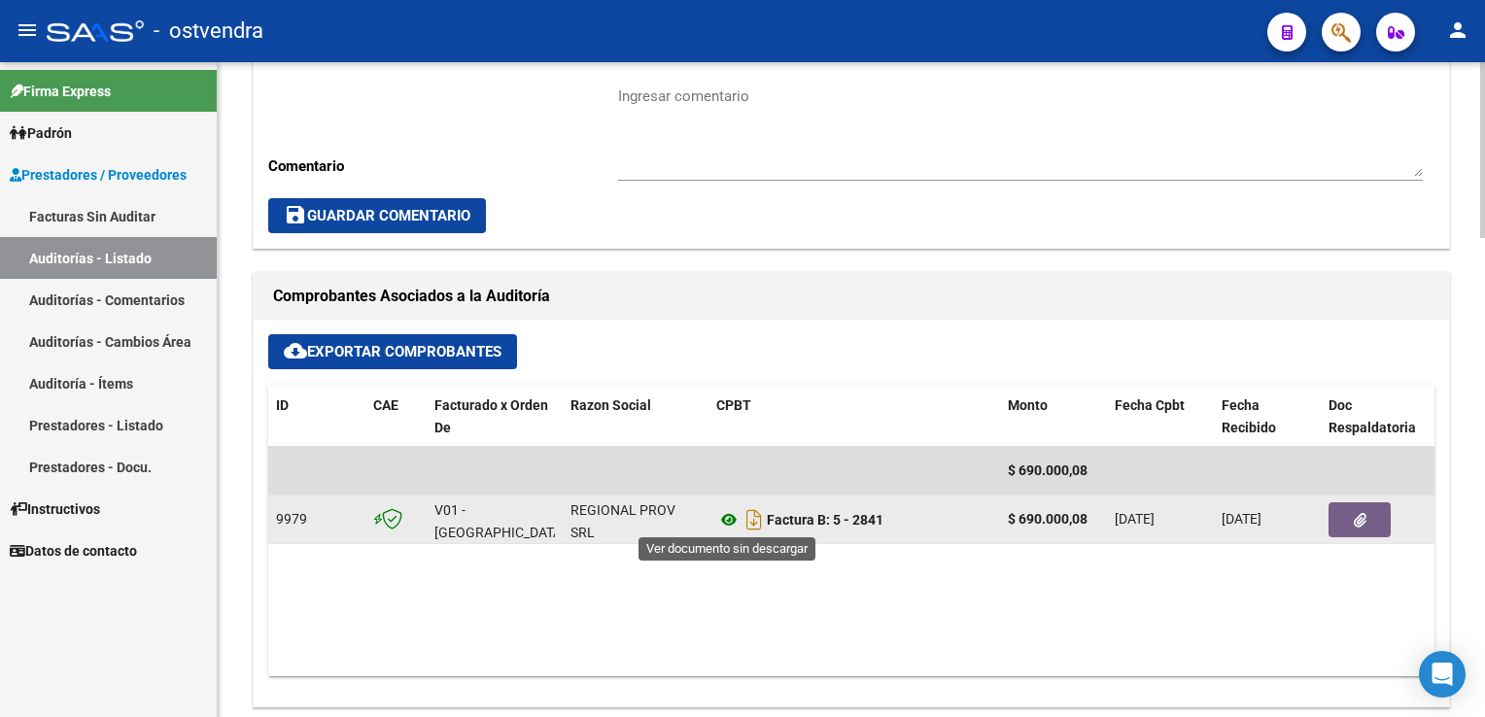
type textarea "Estado confirmado $ 690.000,08"
click at [727, 521] on icon at bounding box center [728, 519] width 25 height 23
click at [1341, 527] on button "button" at bounding box center [1360, 520] width 62 height 35
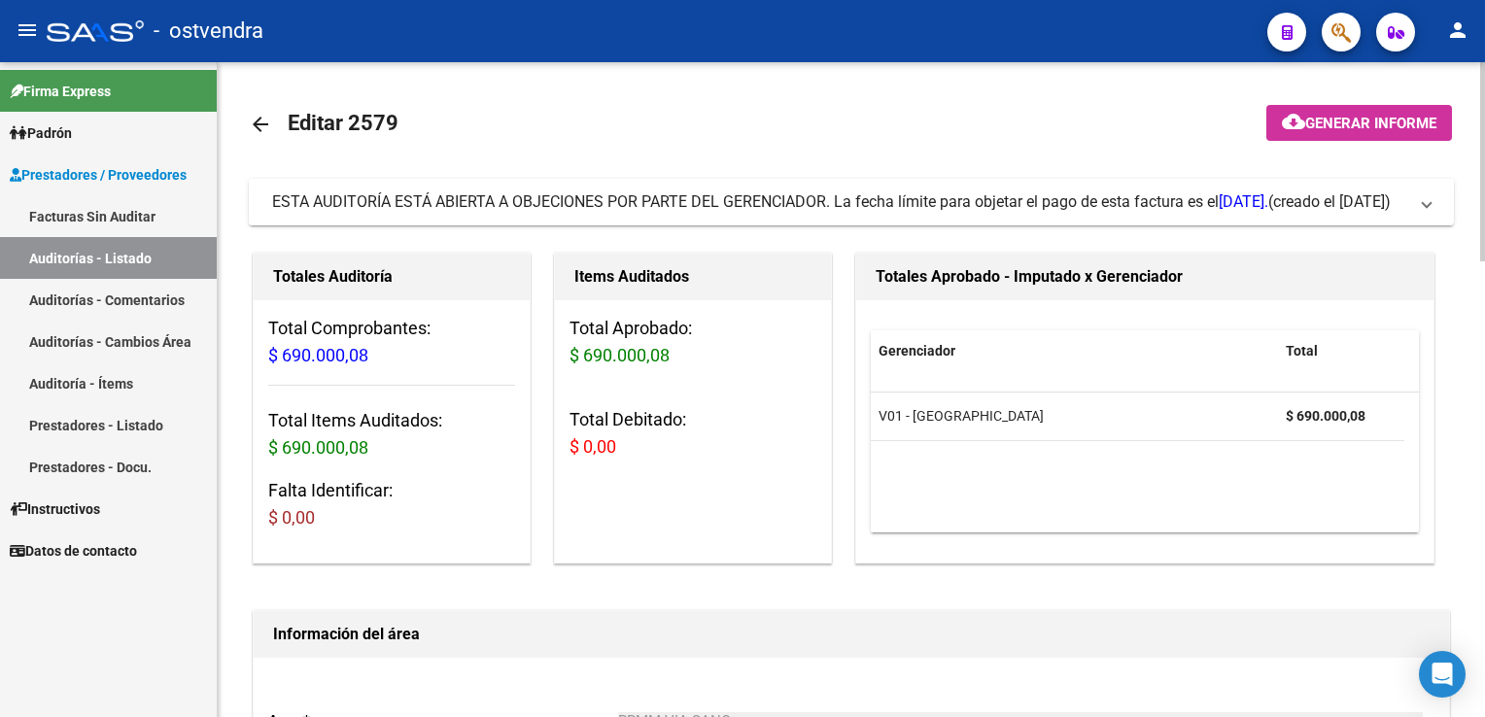
click at [1419, 202] on span "ESTA AUDITORÍA ESTÁ ABIERTA A OBJECIONES POR PARTE DEL GERENCIADOR. La fecha lí…" at bounding box center [847, 202] width 1151 height 21
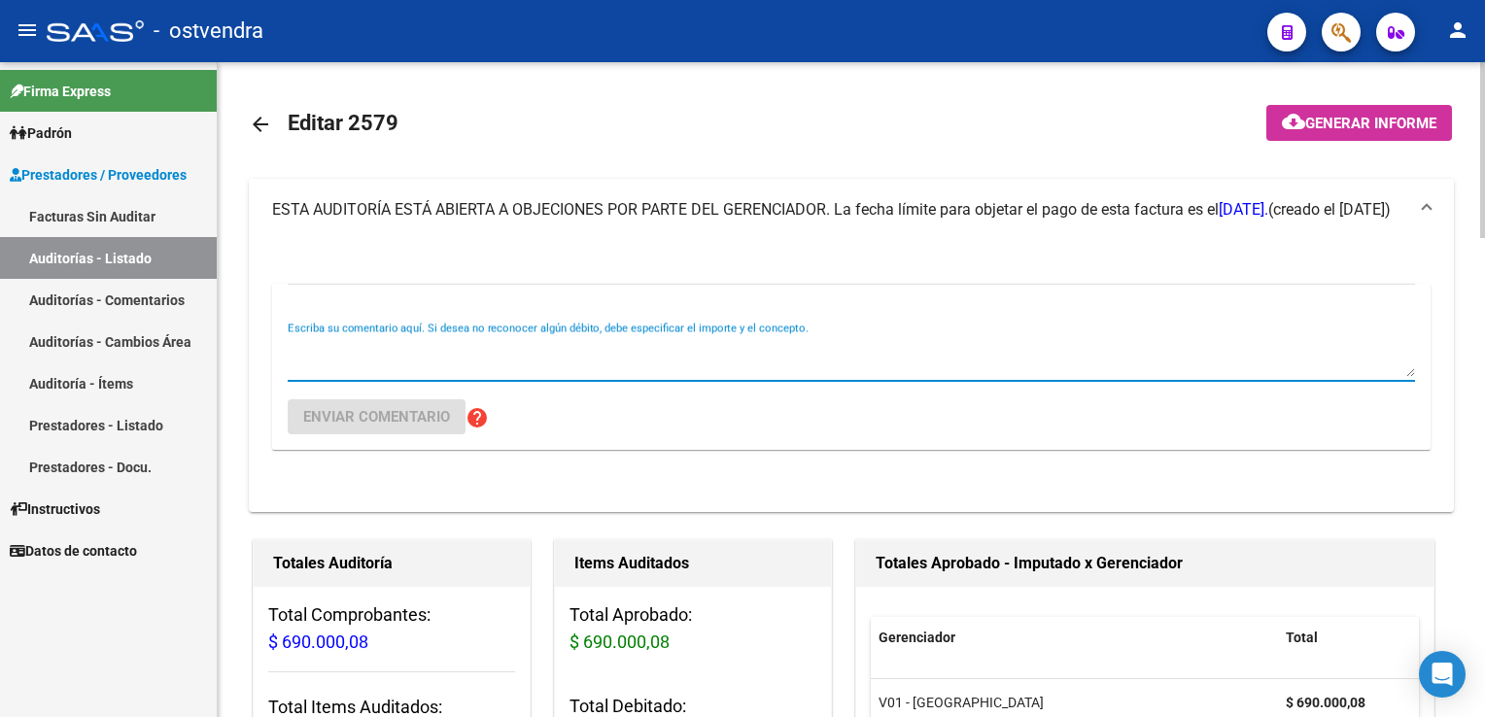
click at [453, 338] on textarea "Escriba su comentario aquí. Si desea no reconocer algún débito, debe especifica…" at bounding box center [852, 357] width 1128 height 39
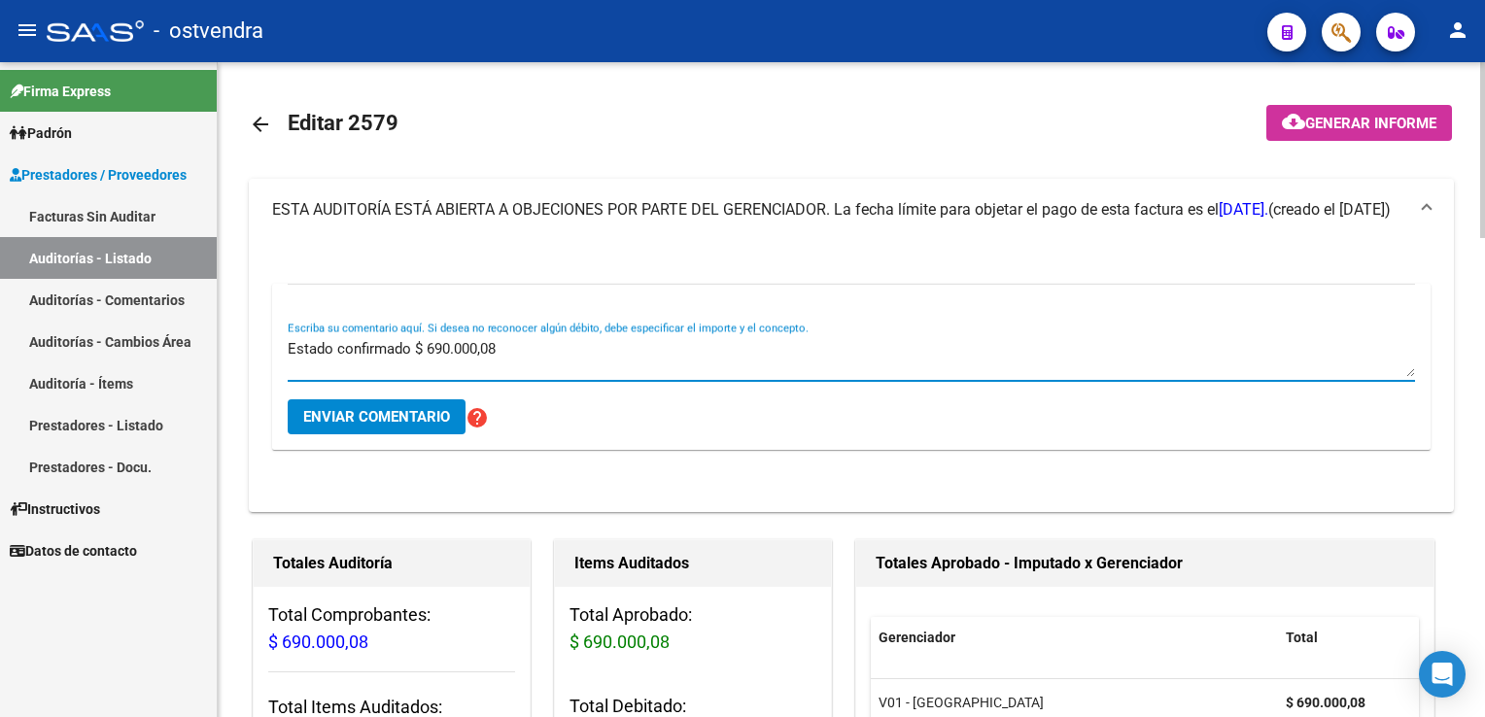
type textarea "Estado confirmado $ 690.000,08"
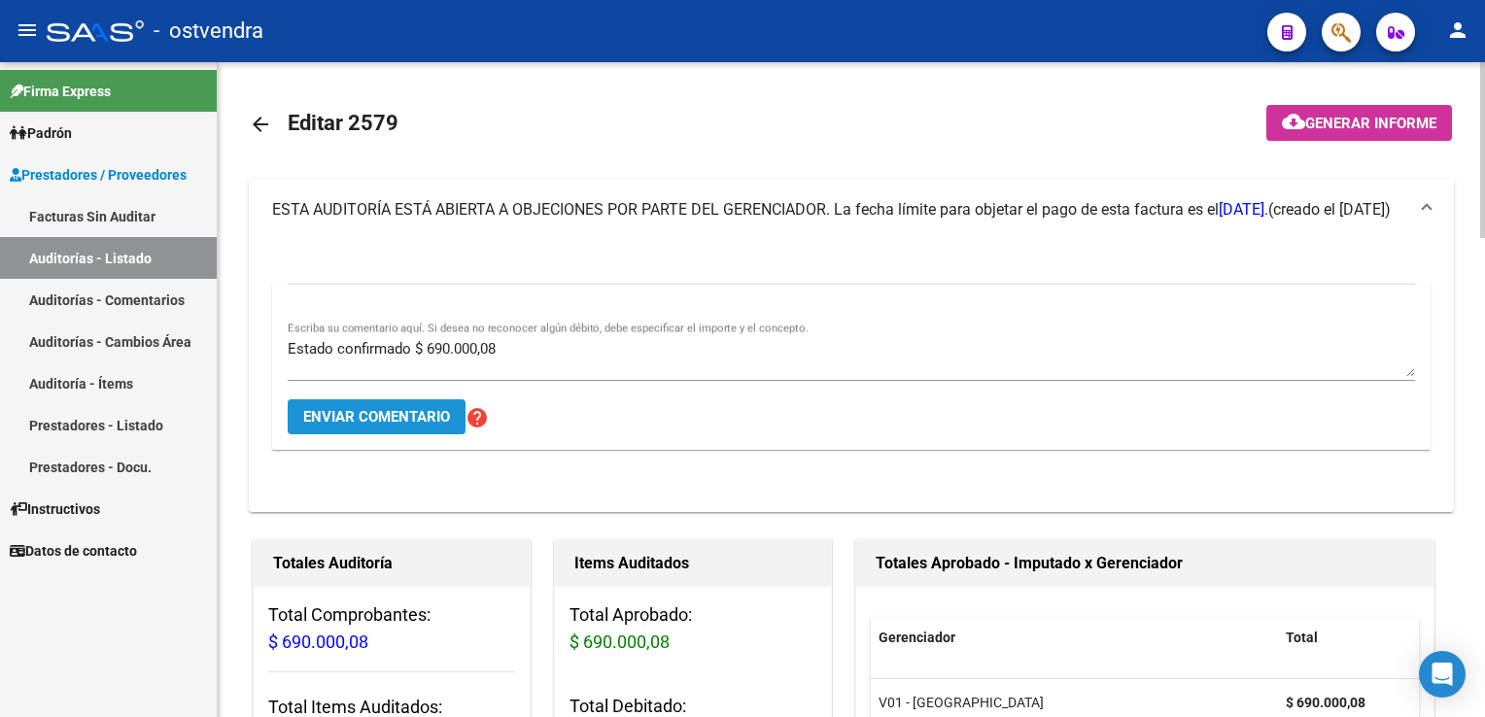
click at [427, 412] on span "Enviar comentario" at bounding box center [376, 416] width 147 height 17
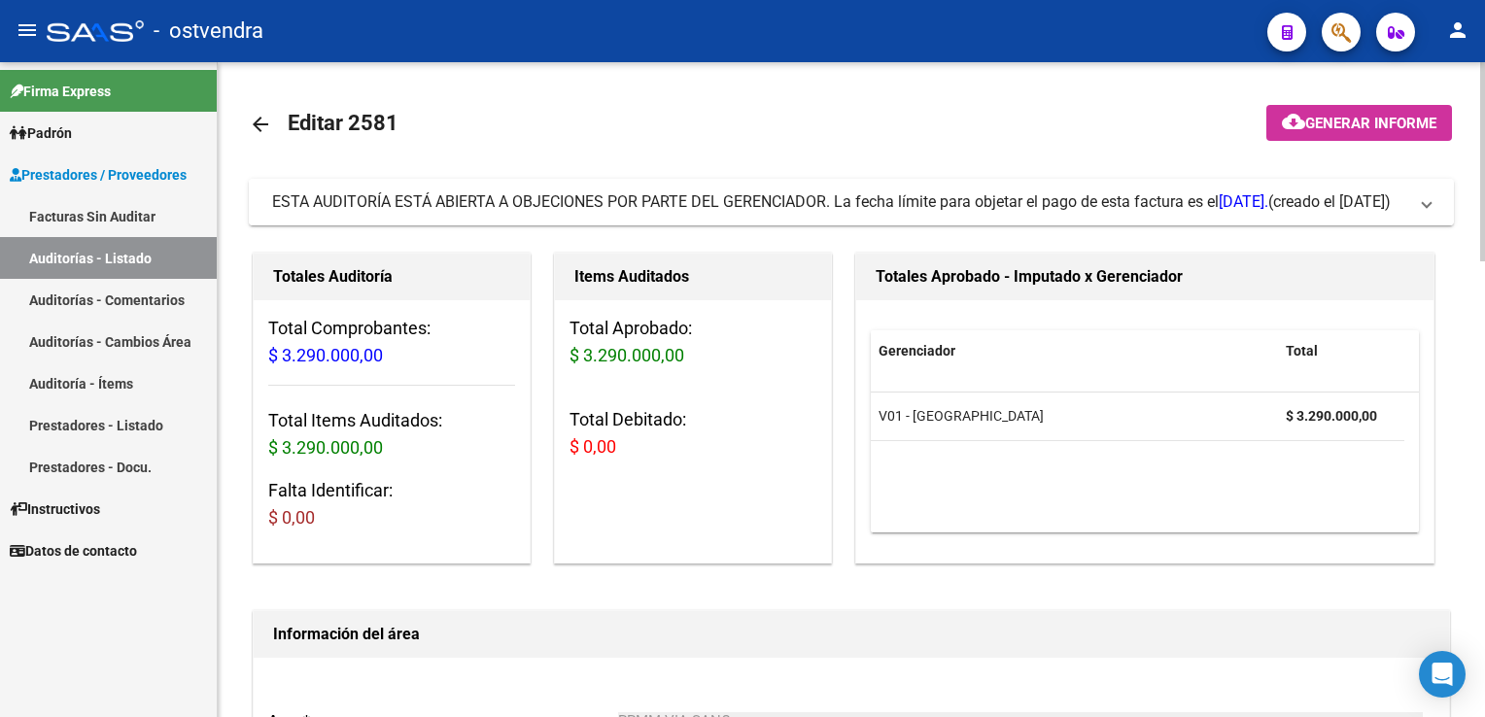
click at [1436, 205] on mat-expansion-panel-header "ESTA AUDITORÍA ESTÁ ABIERTA A OBJECIONES POR PARTE DEL GERENCIADOR. La fecha lí…" at bounding box center [851, 202] width 1205 height 47
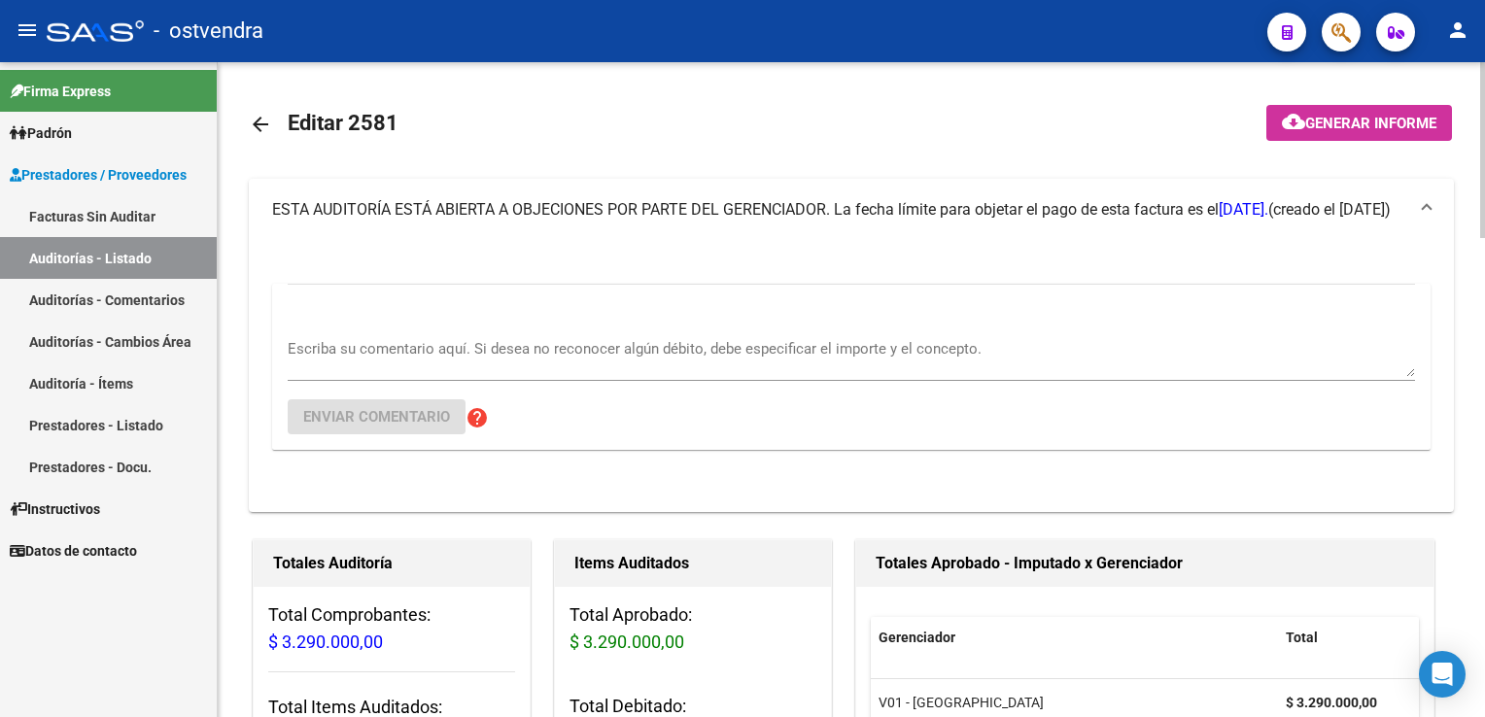
click at [492, 370] on textarea "Escriba su comentario aquí. Si desea no reconocer algún débito, debe especifica…" at bounding box center [852, 357] width 1128 height 39
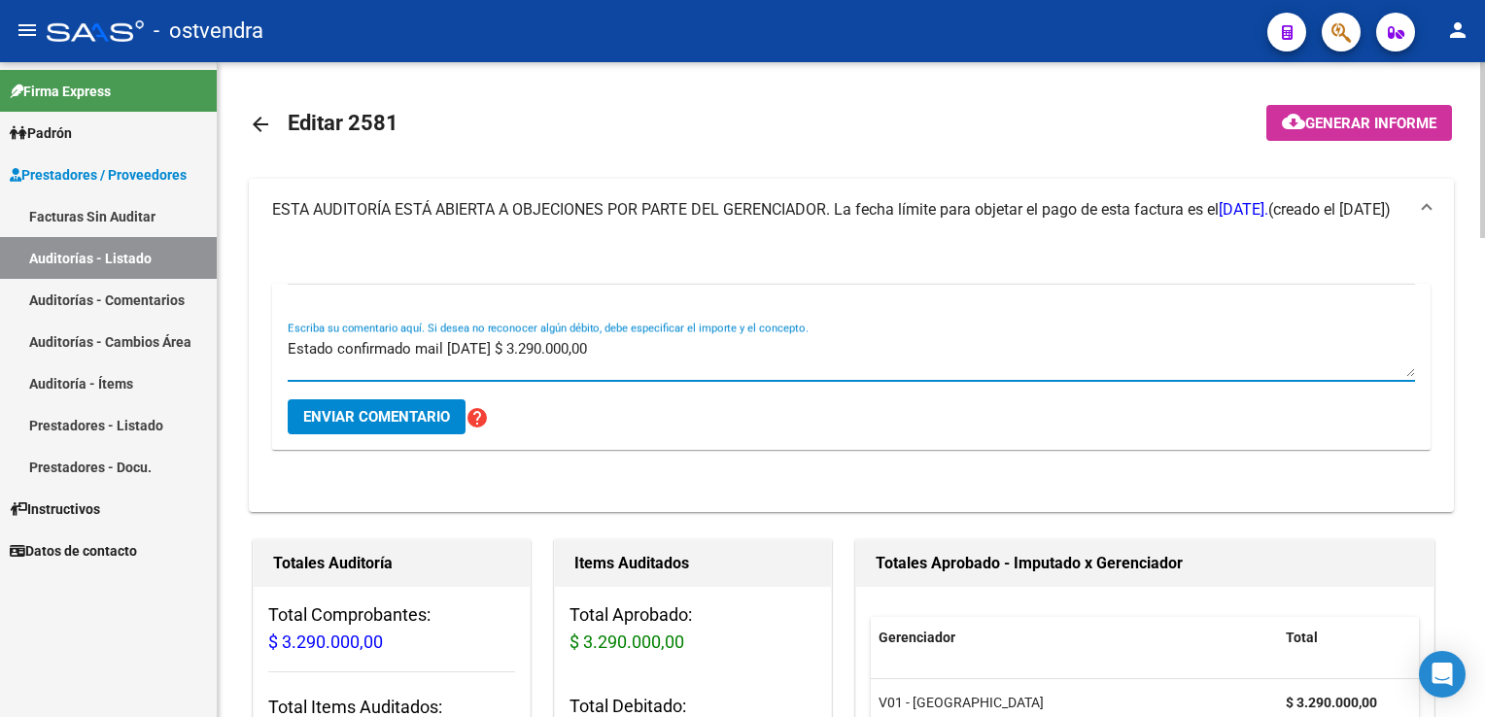
type textarea "Estado confirmado mail [DATE] $ 3.290.000,00"
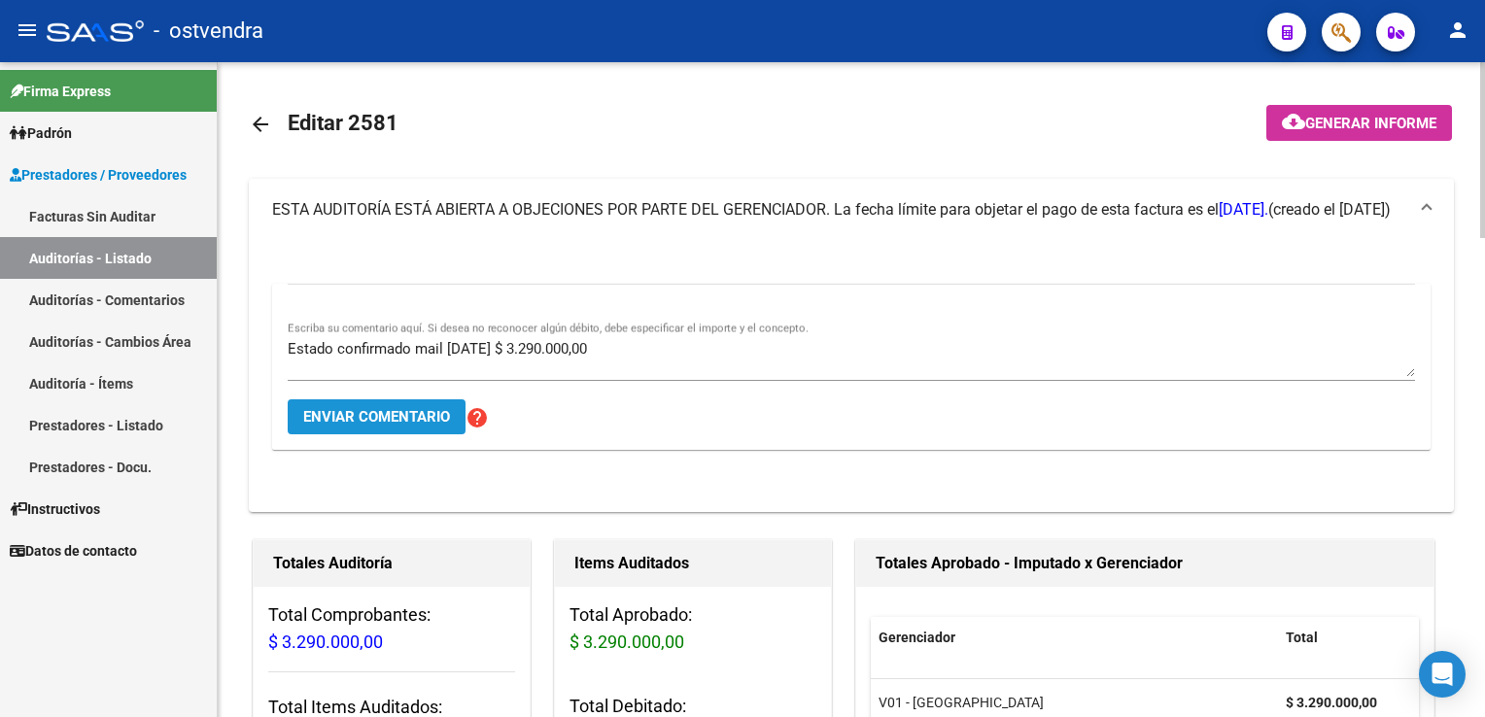
click at [406, 422] on span "Enviar comentario" at bounding box center [376, 416] width 147 height 17
